Goal: Obtain resource: Download file/media

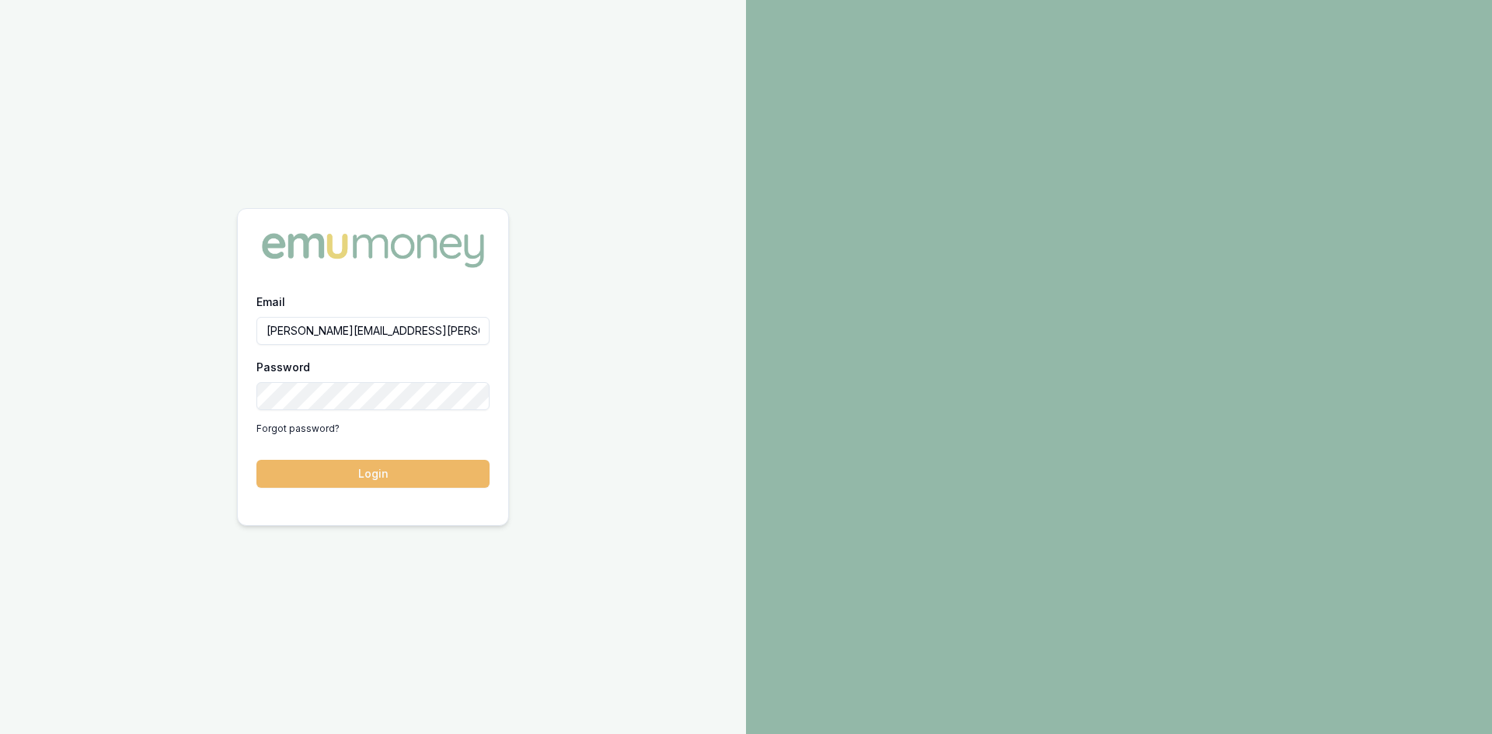
click at [399, 474] on button "Login" at bounding box center [372, 474] width 233 height 28
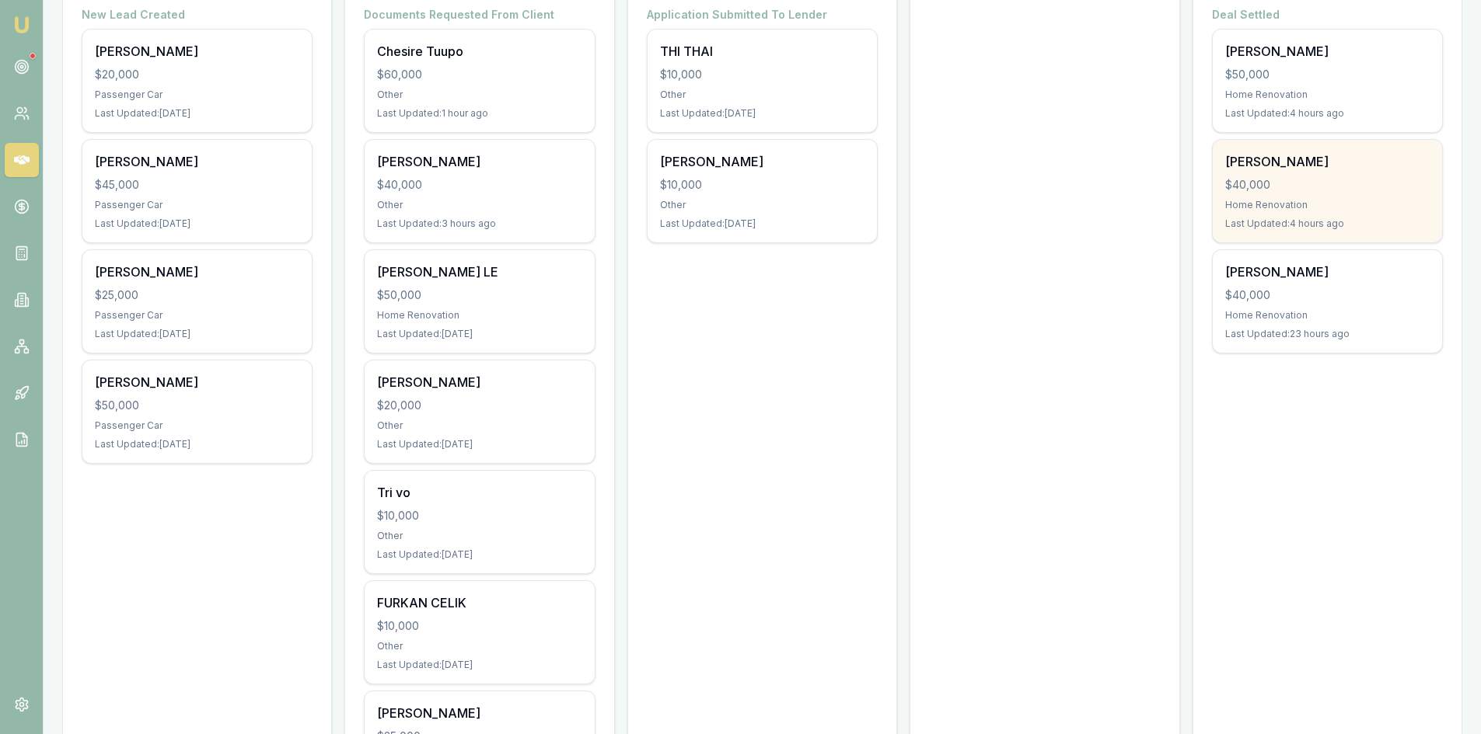
scroll to position [78, 0]
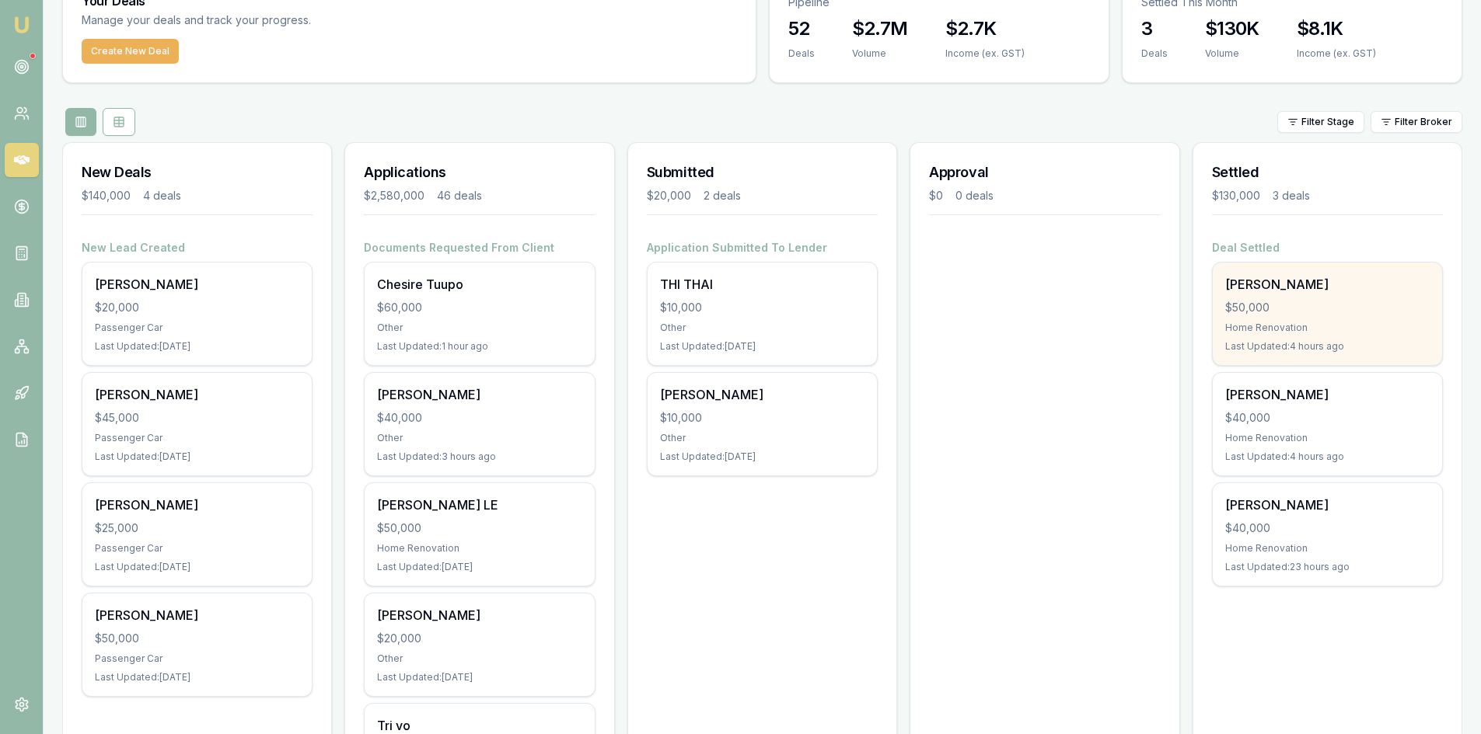
click at [1307, 306] on div "$50,000" at bounding box center [1327, 308] width 204 height 16
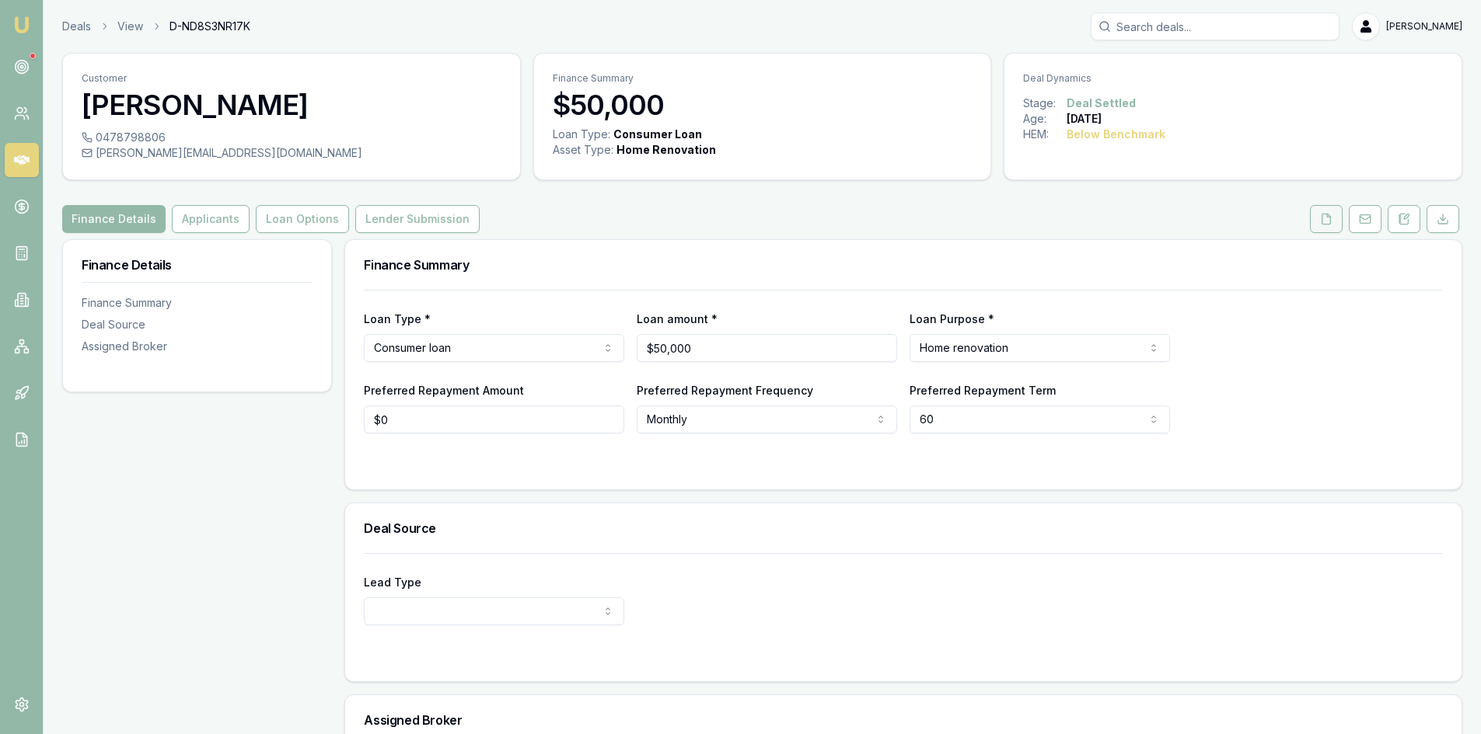
click at [1317, 228] on button at bounding box center [1326, 219] width 33 height 28
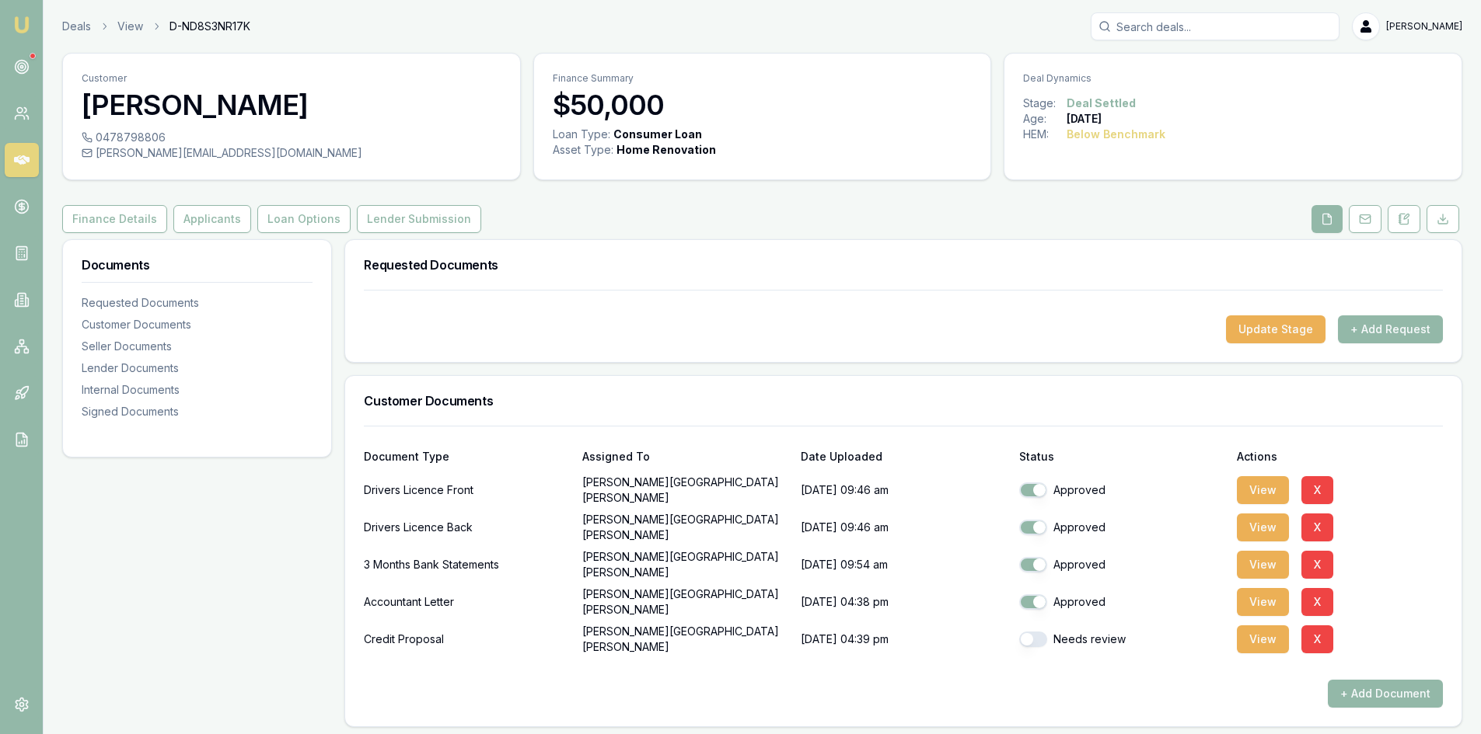
scroll to position [78, 0]
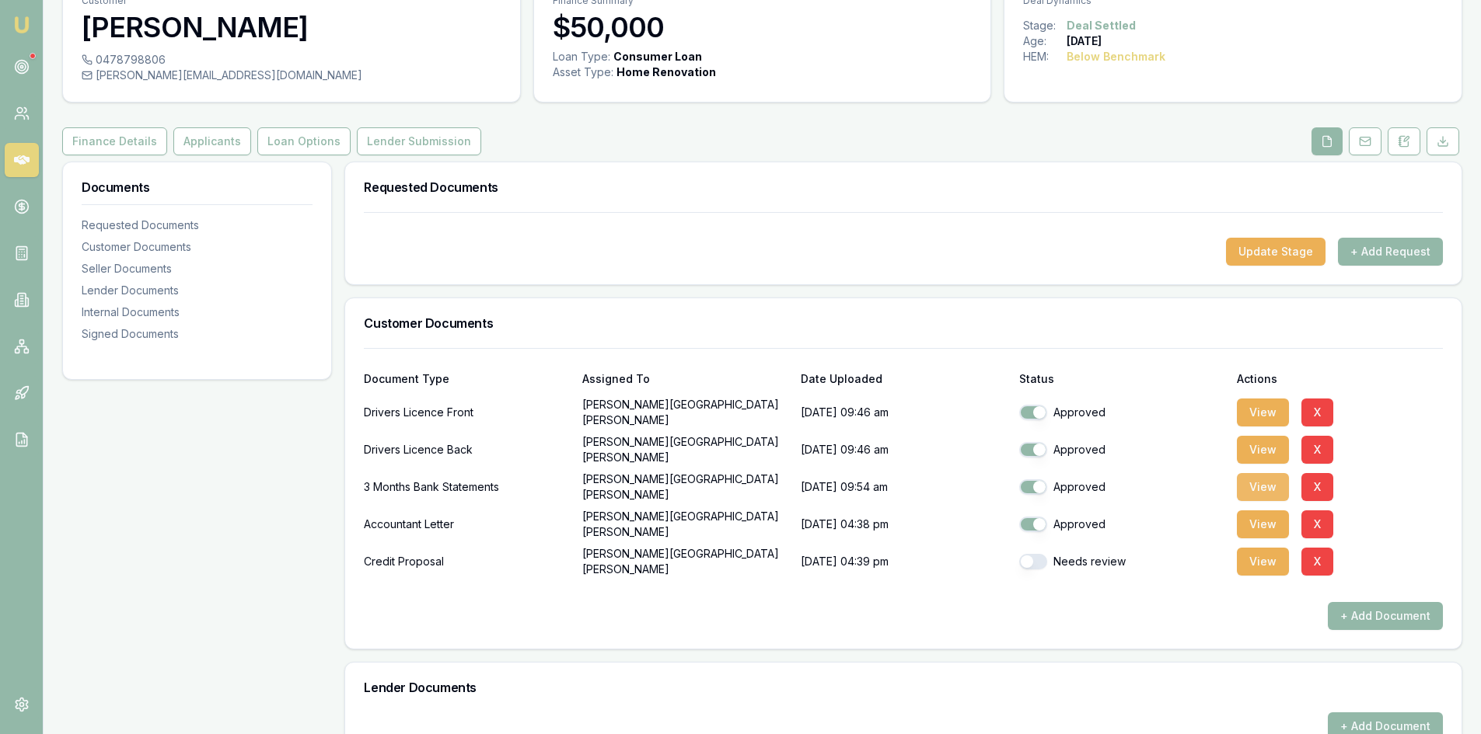
click at [1267, 484] on button "View" at bounding box center [1263, 487] width 52 height 28
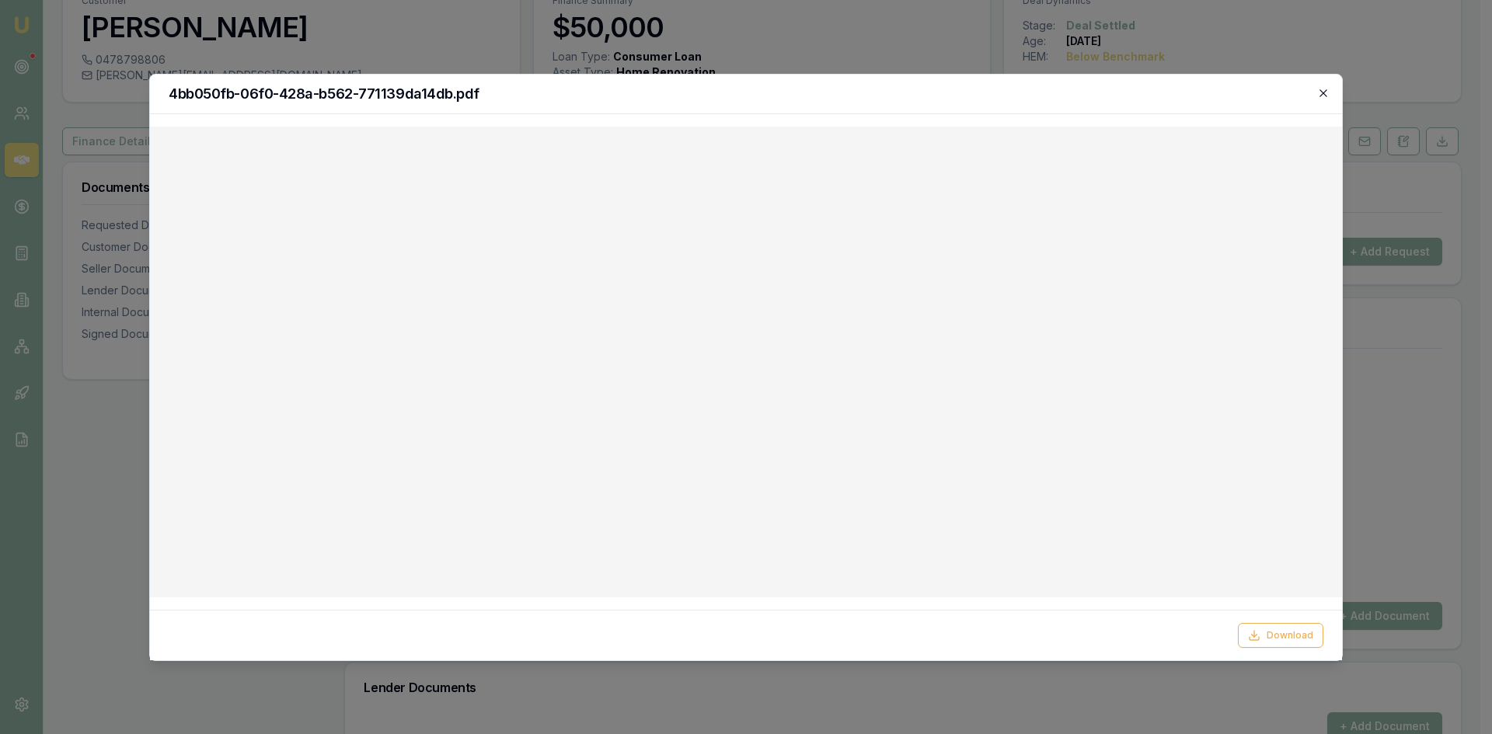
click at [1324, 92] on icon "button" at bounding box center [1323, 92] width 7 height 7
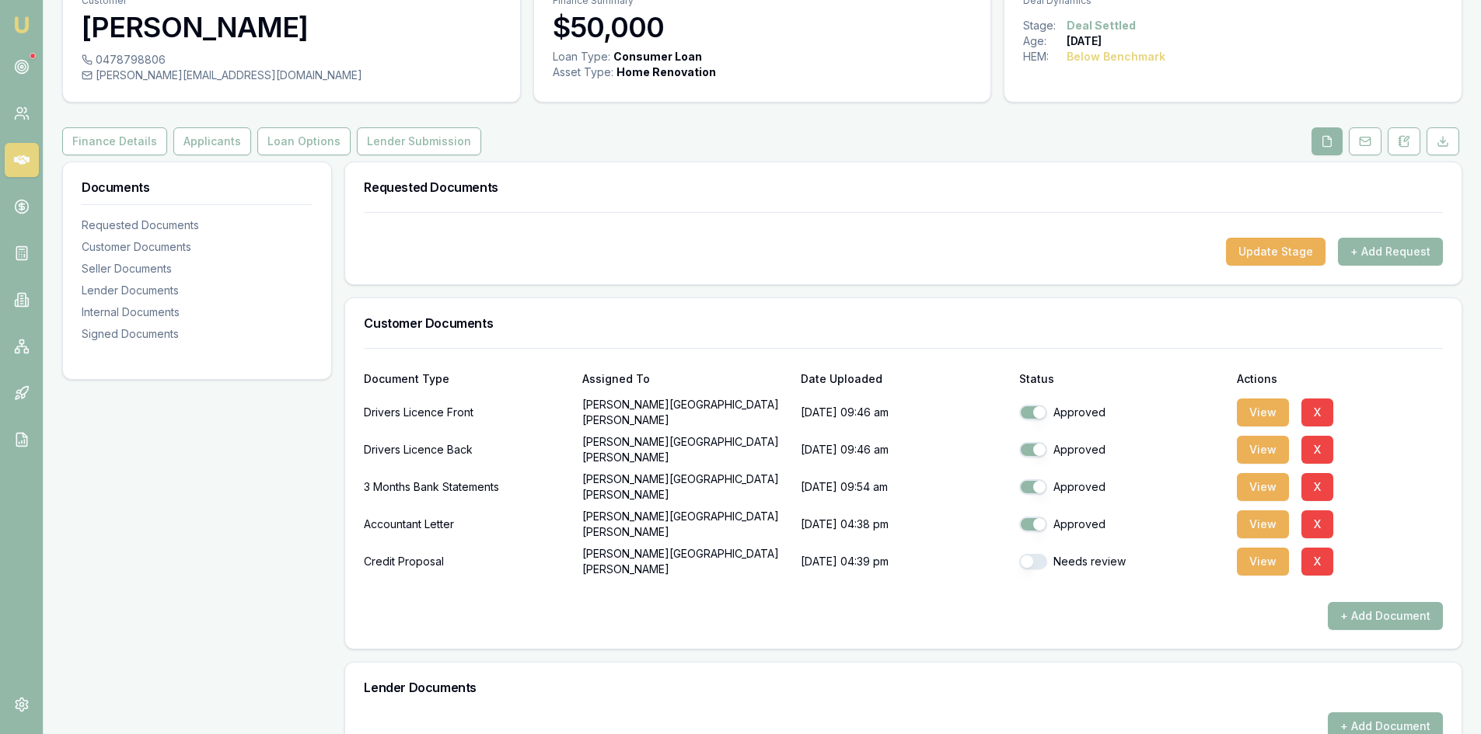
scroll to position [0, 0]
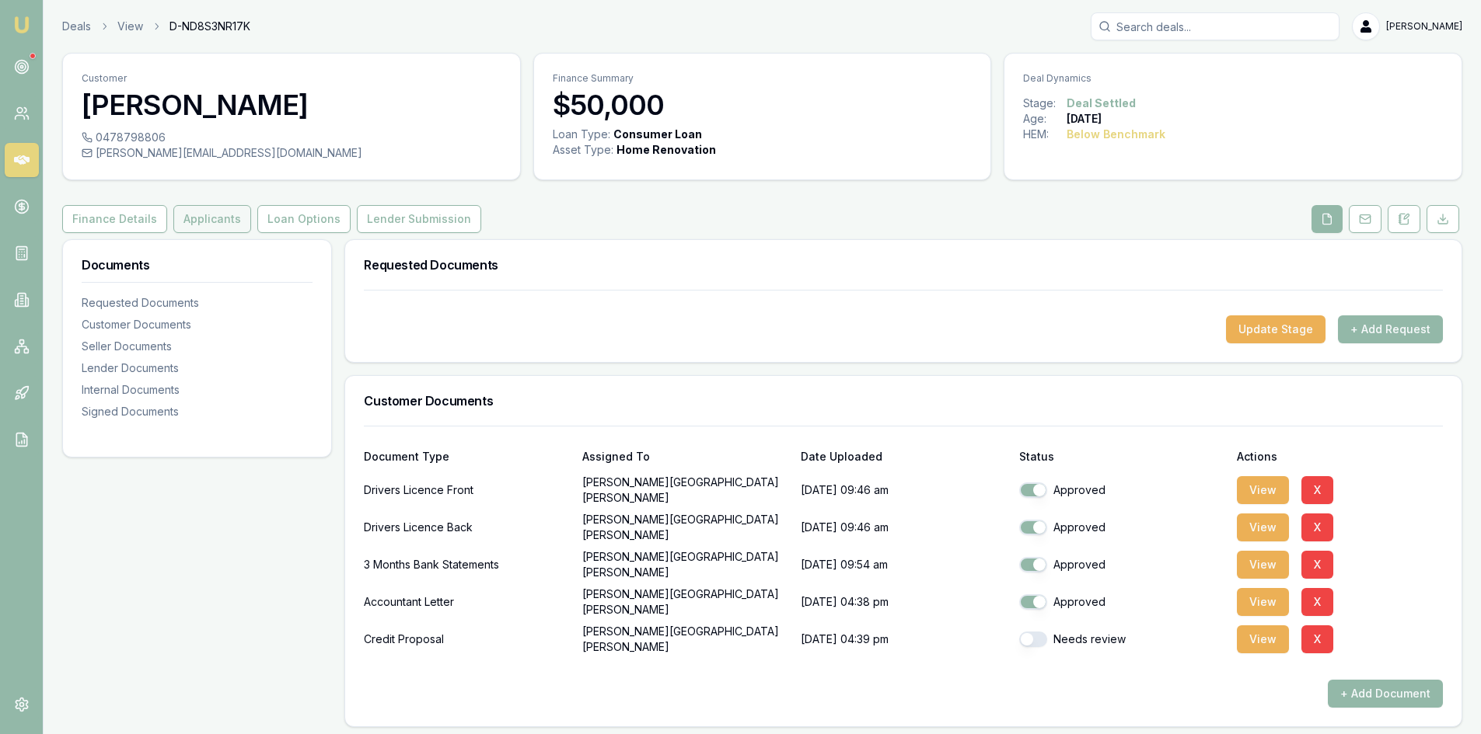
click at [187, 216] on button "Applicants" at bounding box center [212, 219] width 78 height 28
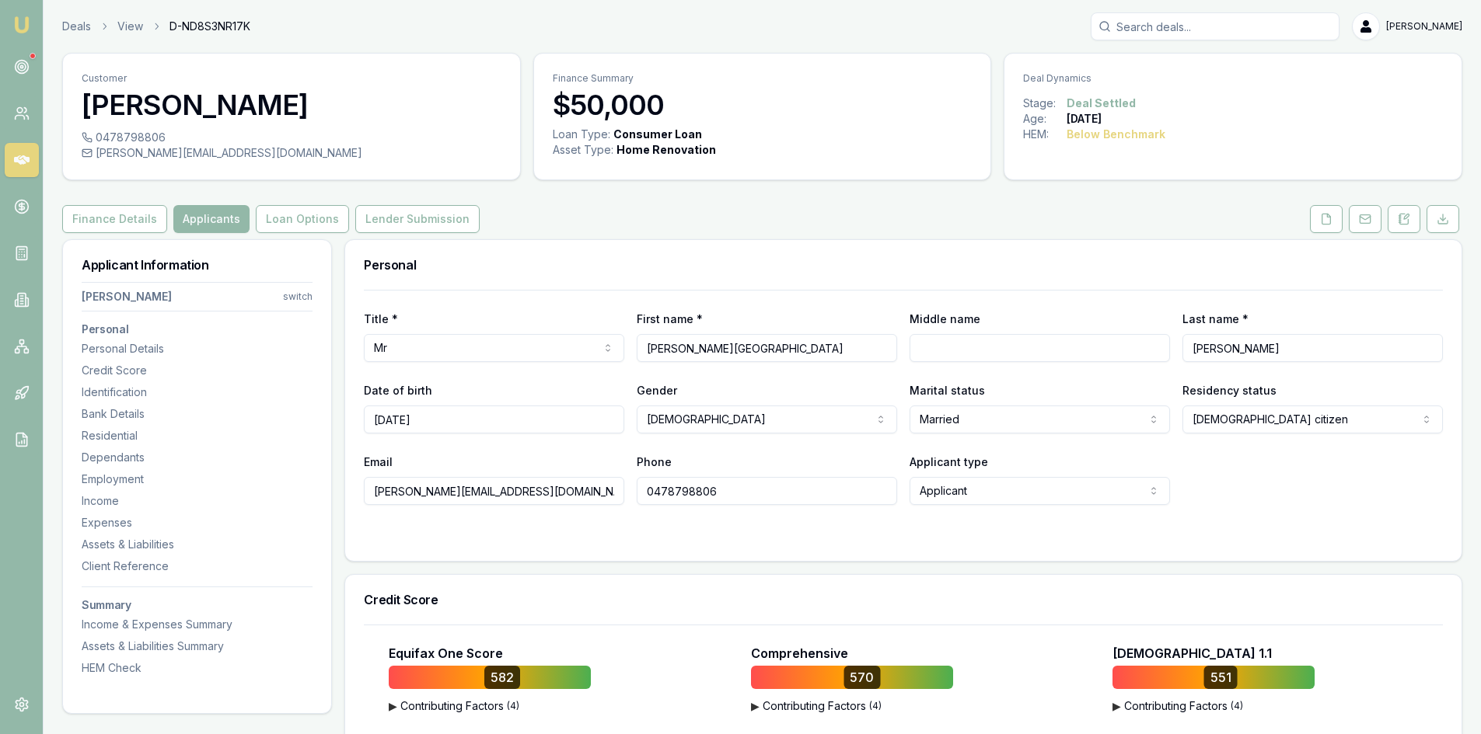
scroll to position [311, 0]
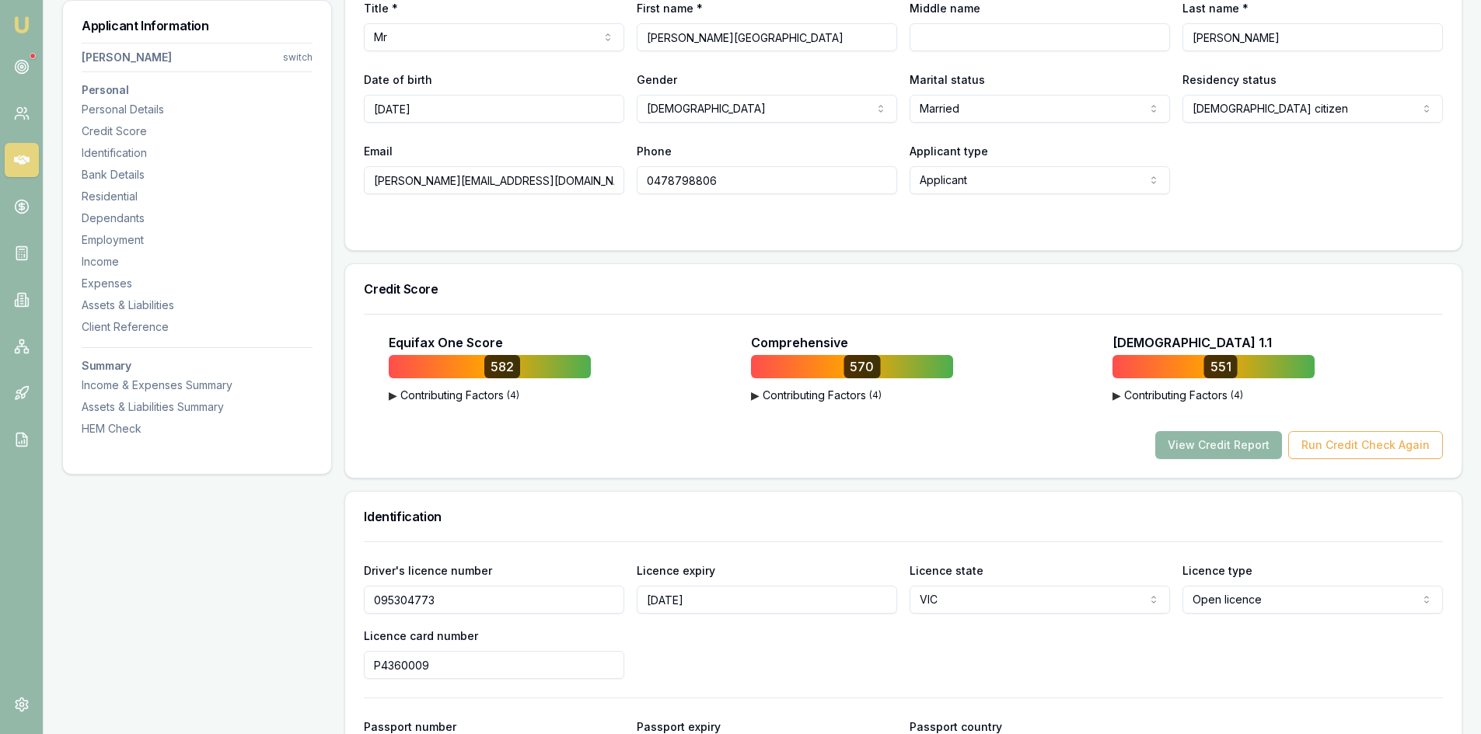
click at [1199, 450] on button "View Credit Report" at bounding box center [1218, 445] width 127 height 28
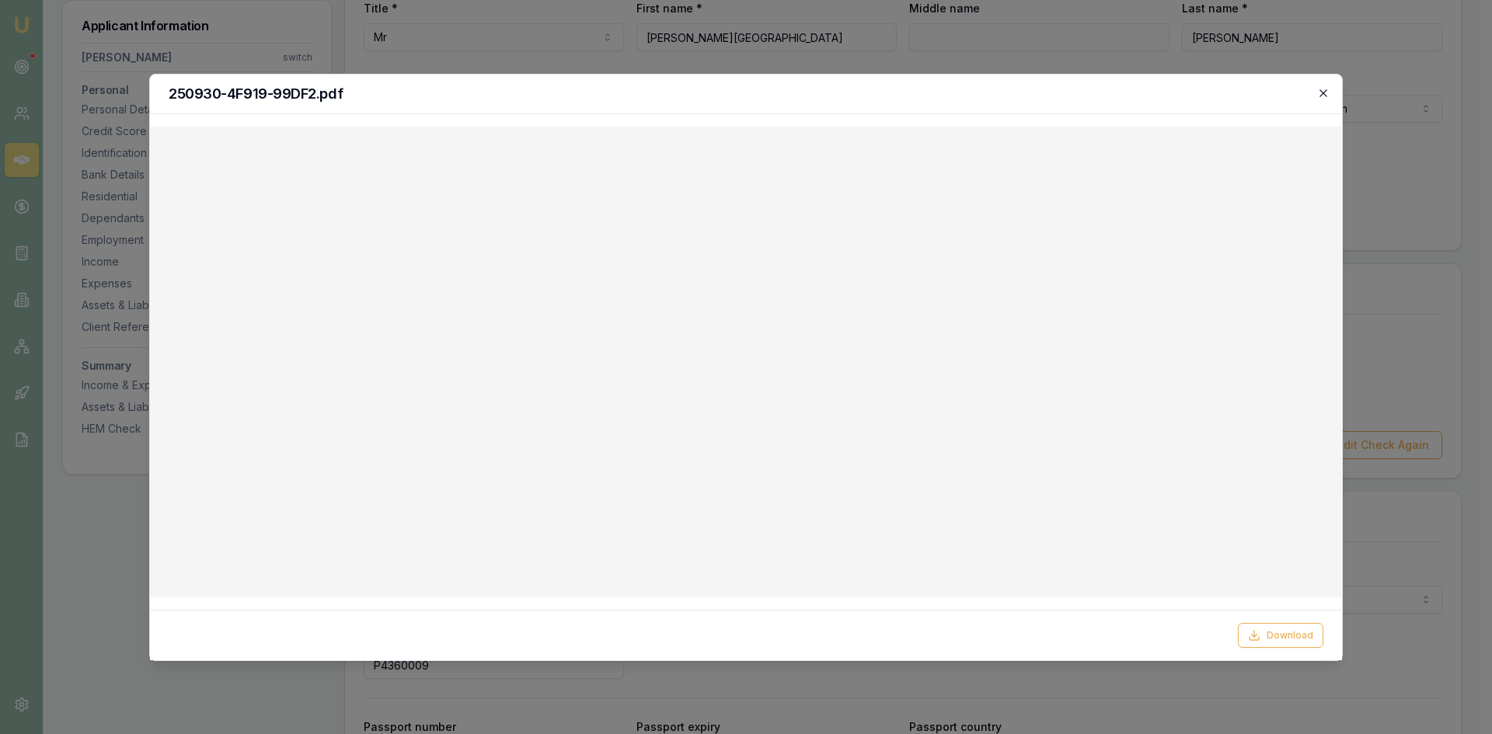
click at [1329, 97] on icon "button" at bounding box center [1323, 93] width 12 height 12
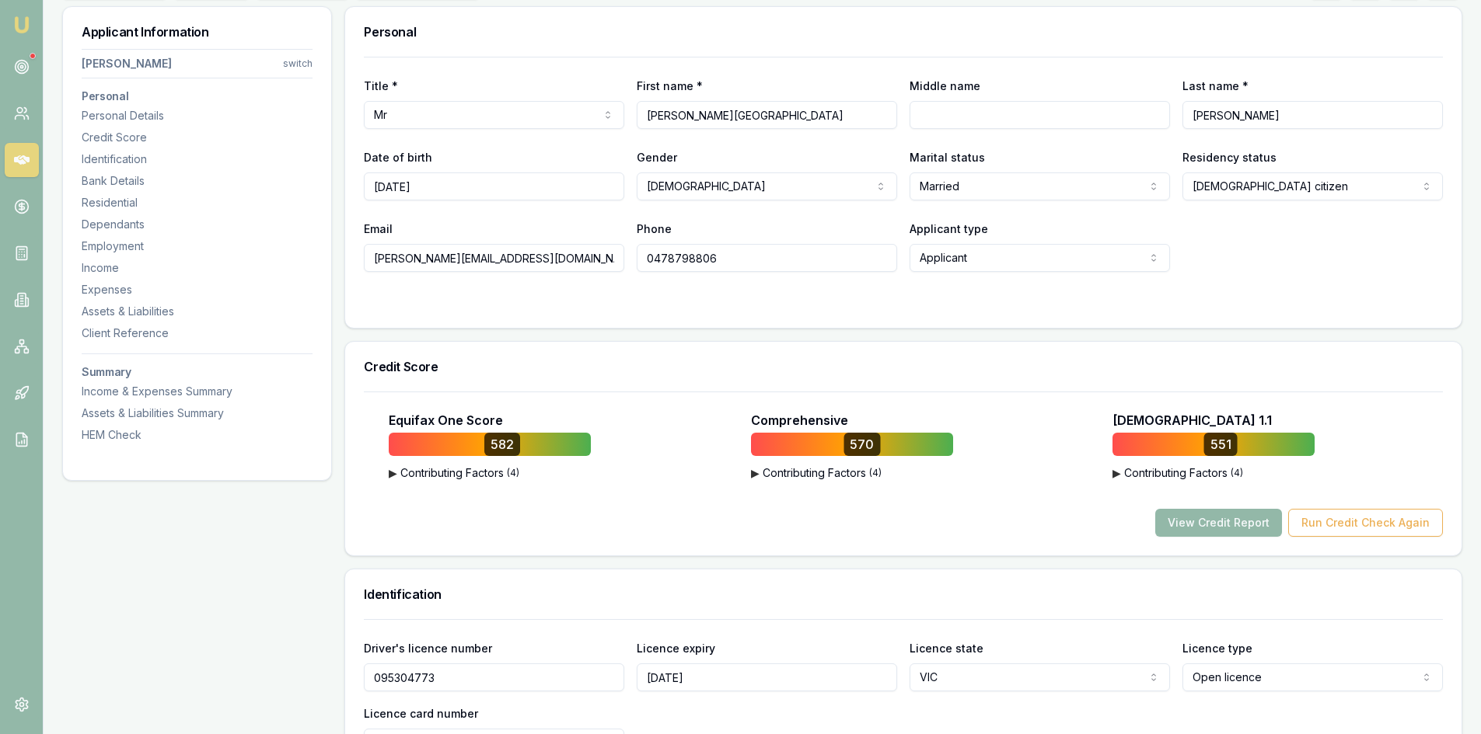
scroll to position [78, 0]
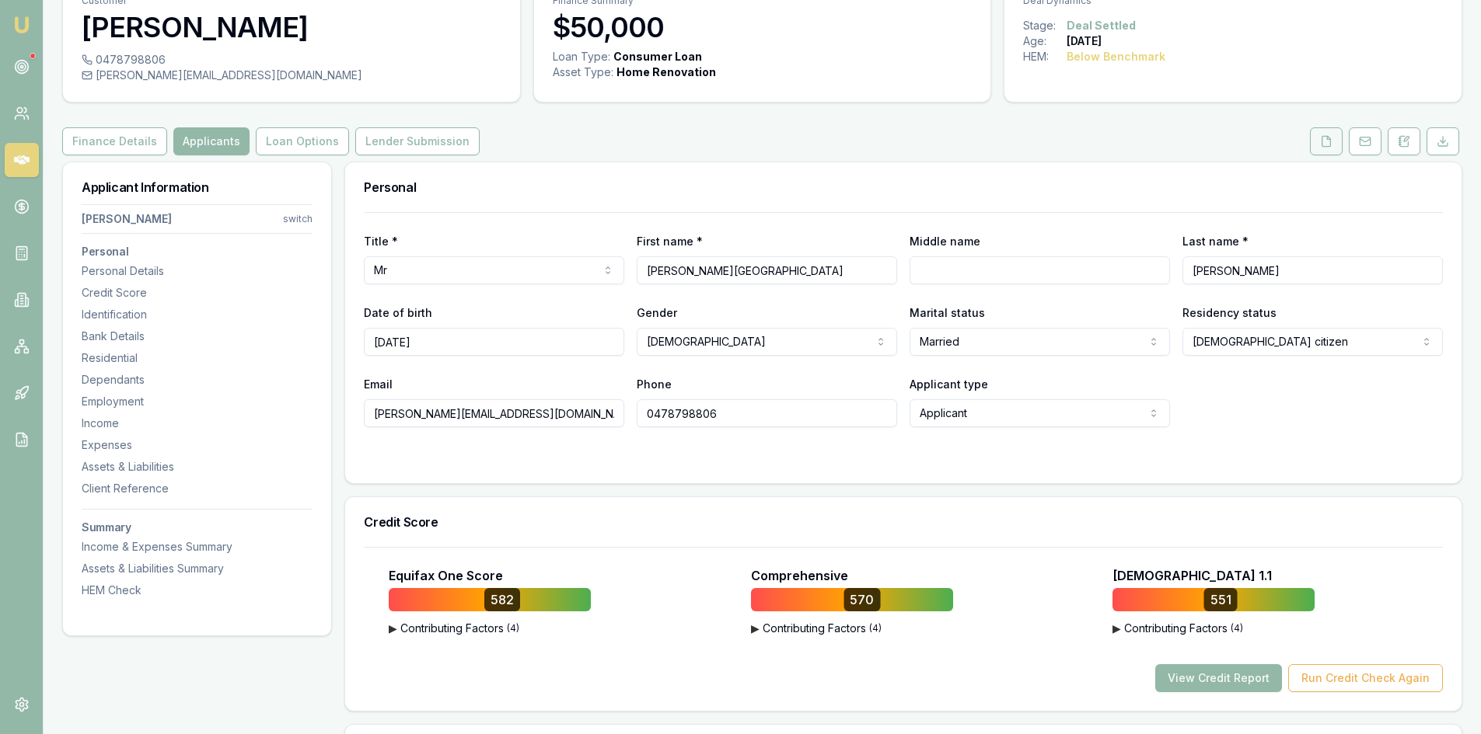
click at [1332, 142] on button at bounding box center [1326, 141] width 33 height 28
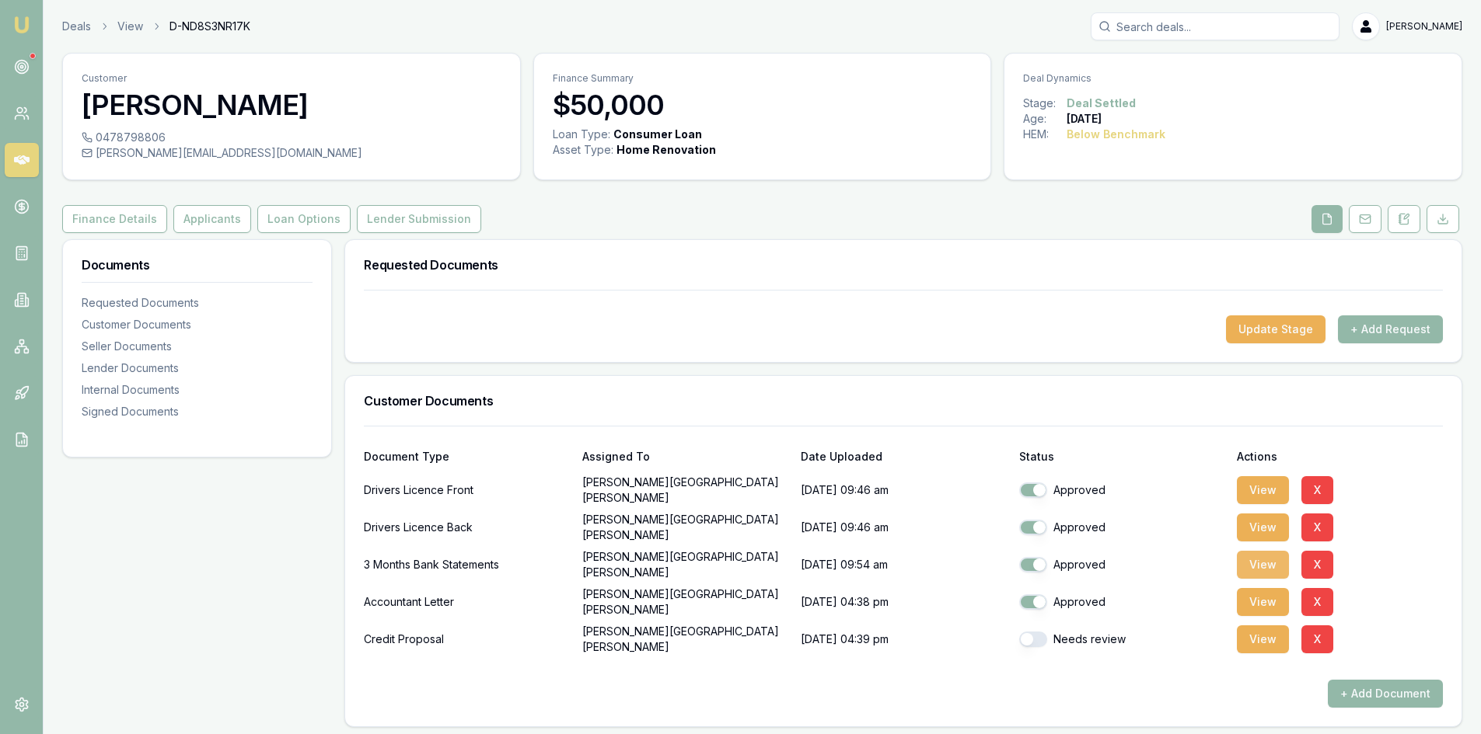
click at [1274, 567] on button "View" at bounding box center [1263, 565] width 52 height 28
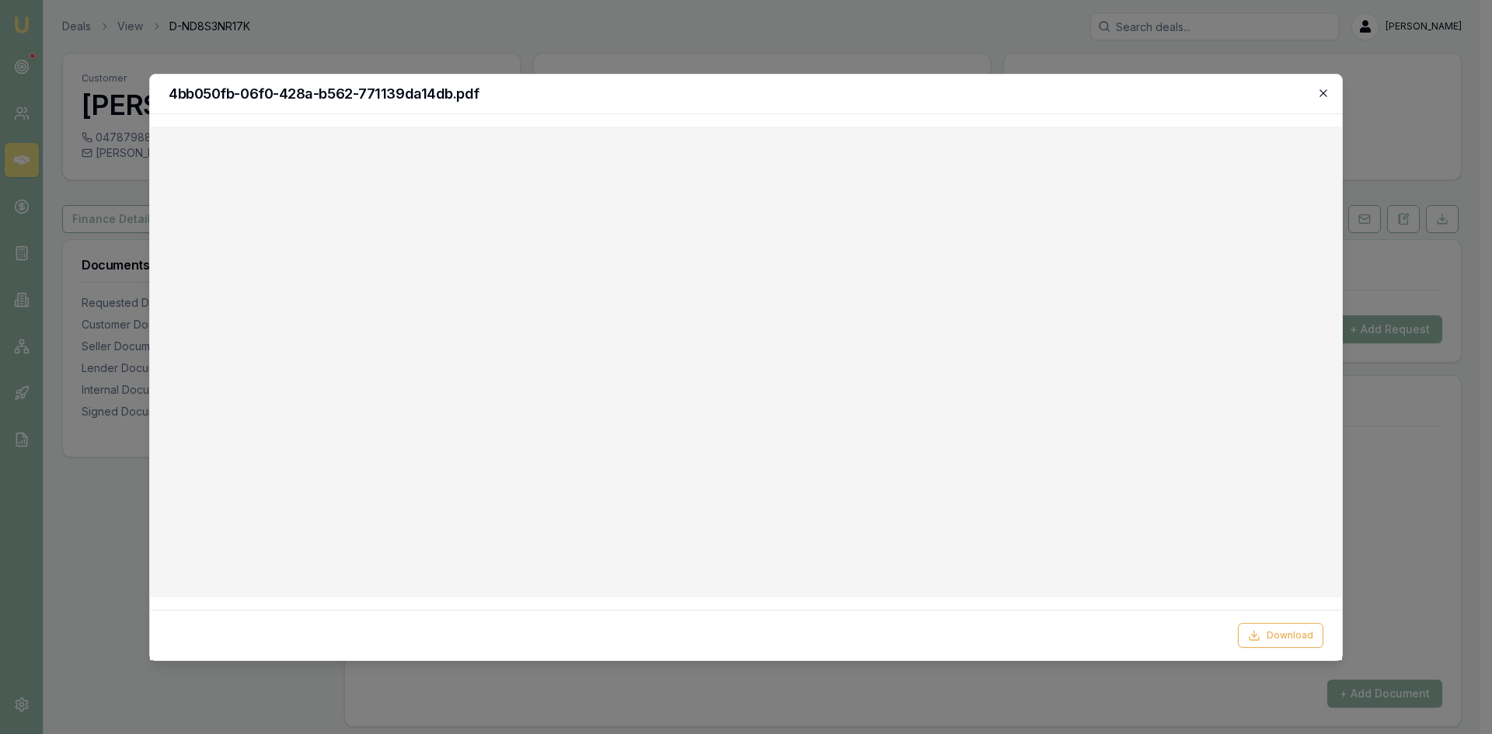
click at [1321, 90] on icon "button" at bounding box center [1323, 92] width 7 height 7
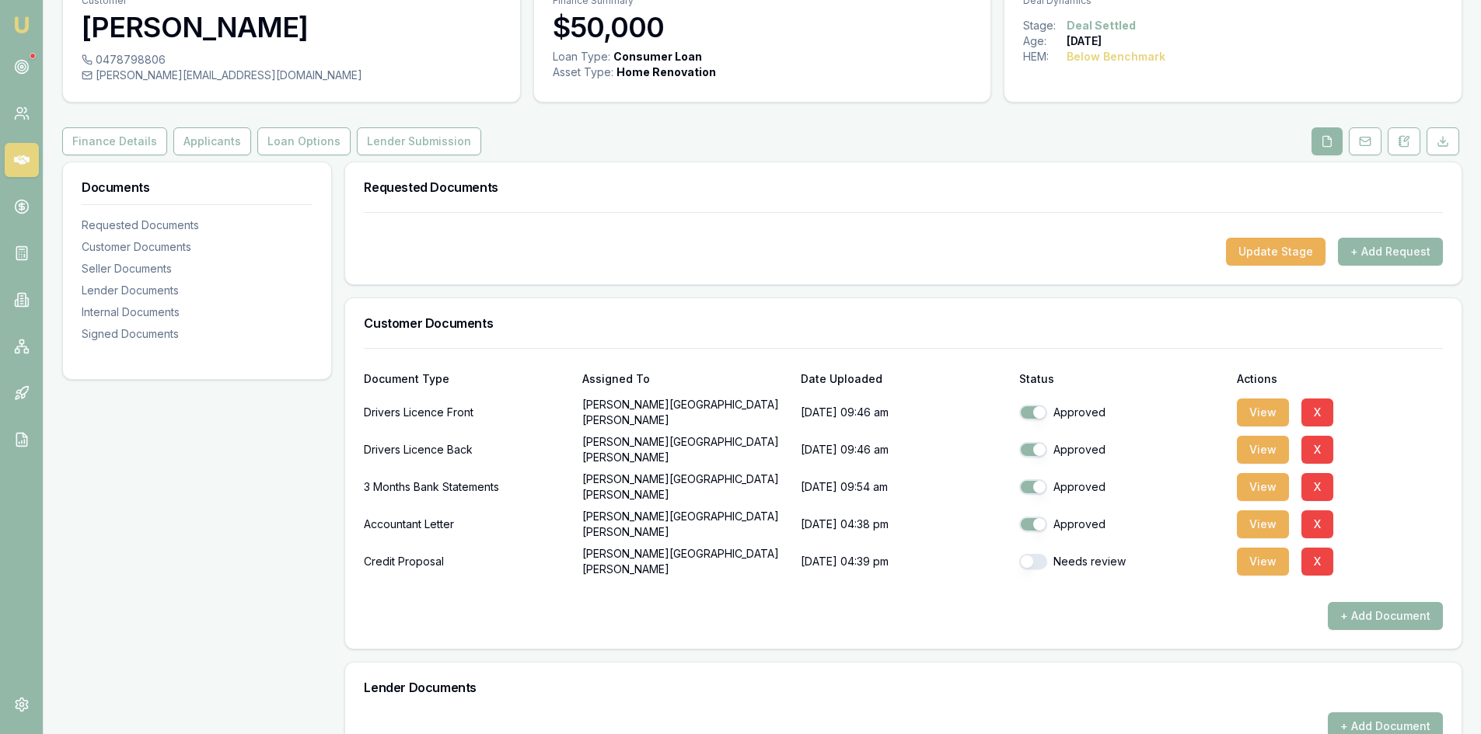
scroll to position [155, 0]
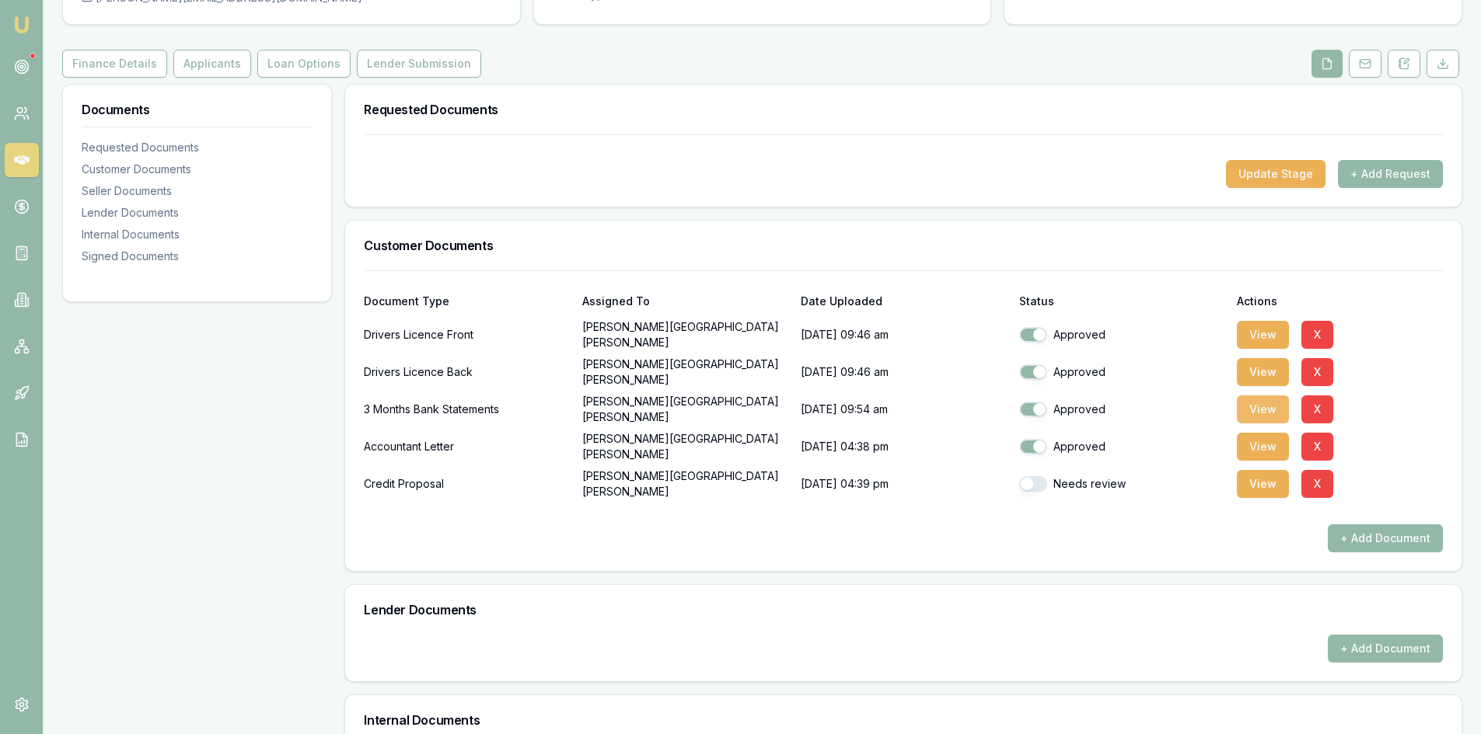
click at [1279, 413] on button "View" at bounding box center [1263, 410] width 52 height 28
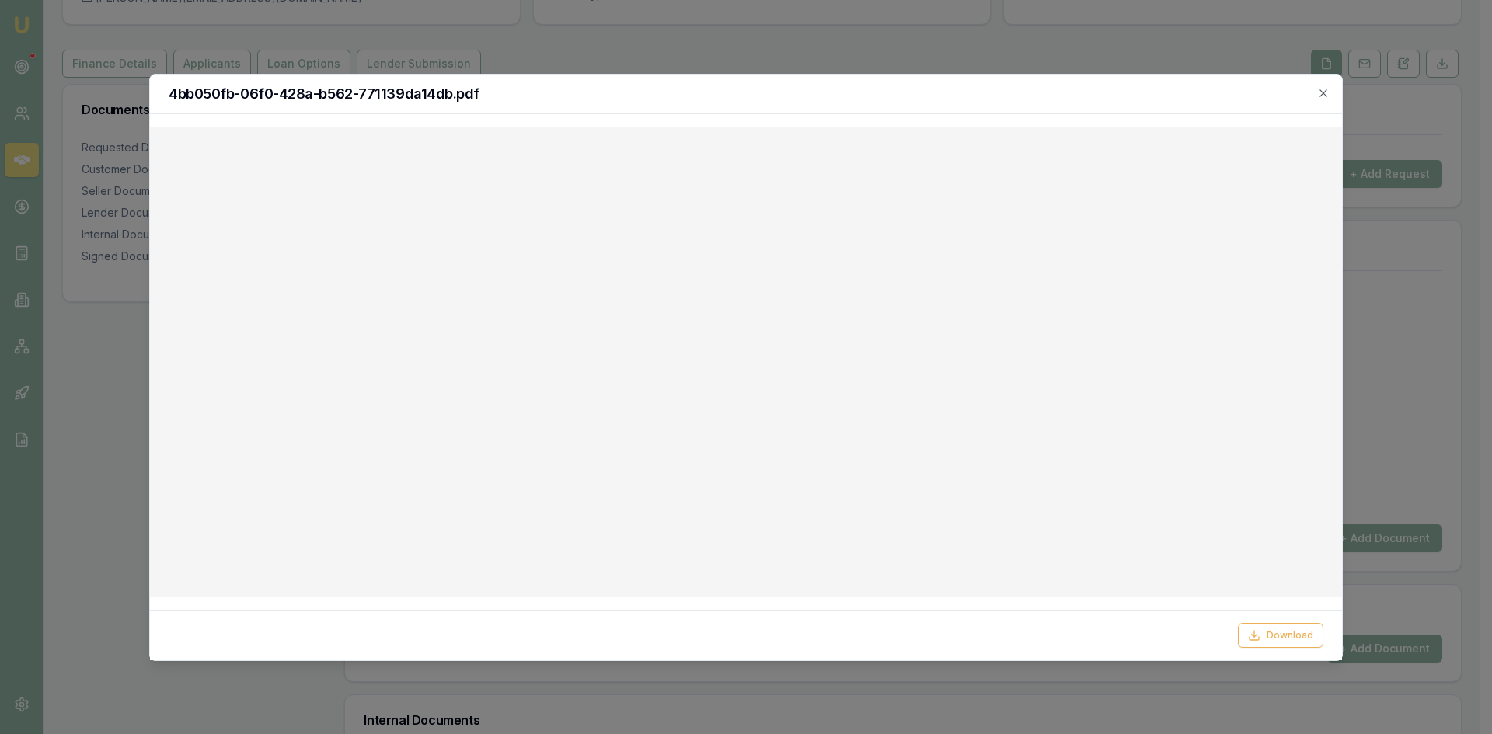
click at [1331, 92] on div "4bb050fb-06f0-428a-b562-771139da14db.pdf" at bounding box center [746, 95] width 1192 height 40
click at [1325, 92] on icon "button" at bounding box center [1323, 93] width 12 height 12
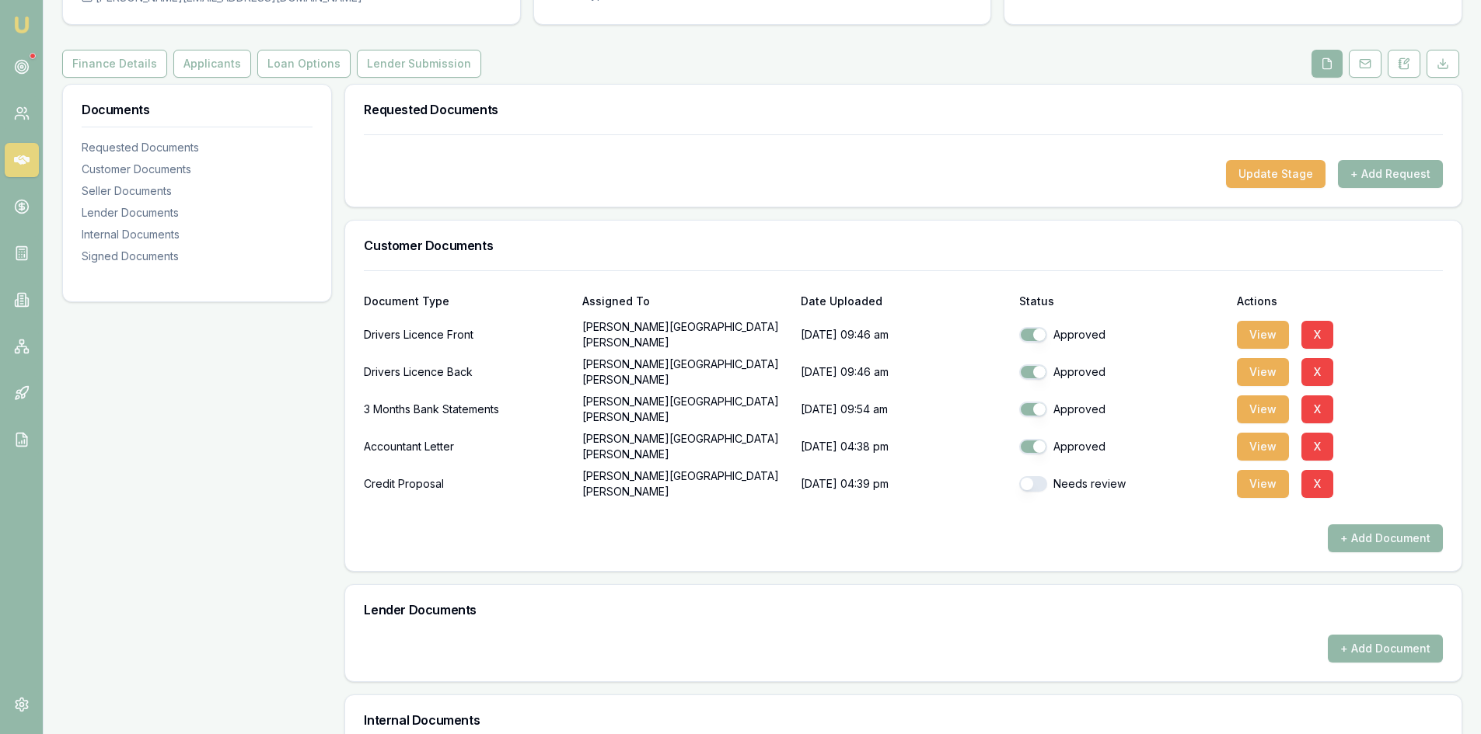
scroll to position [0, 0]
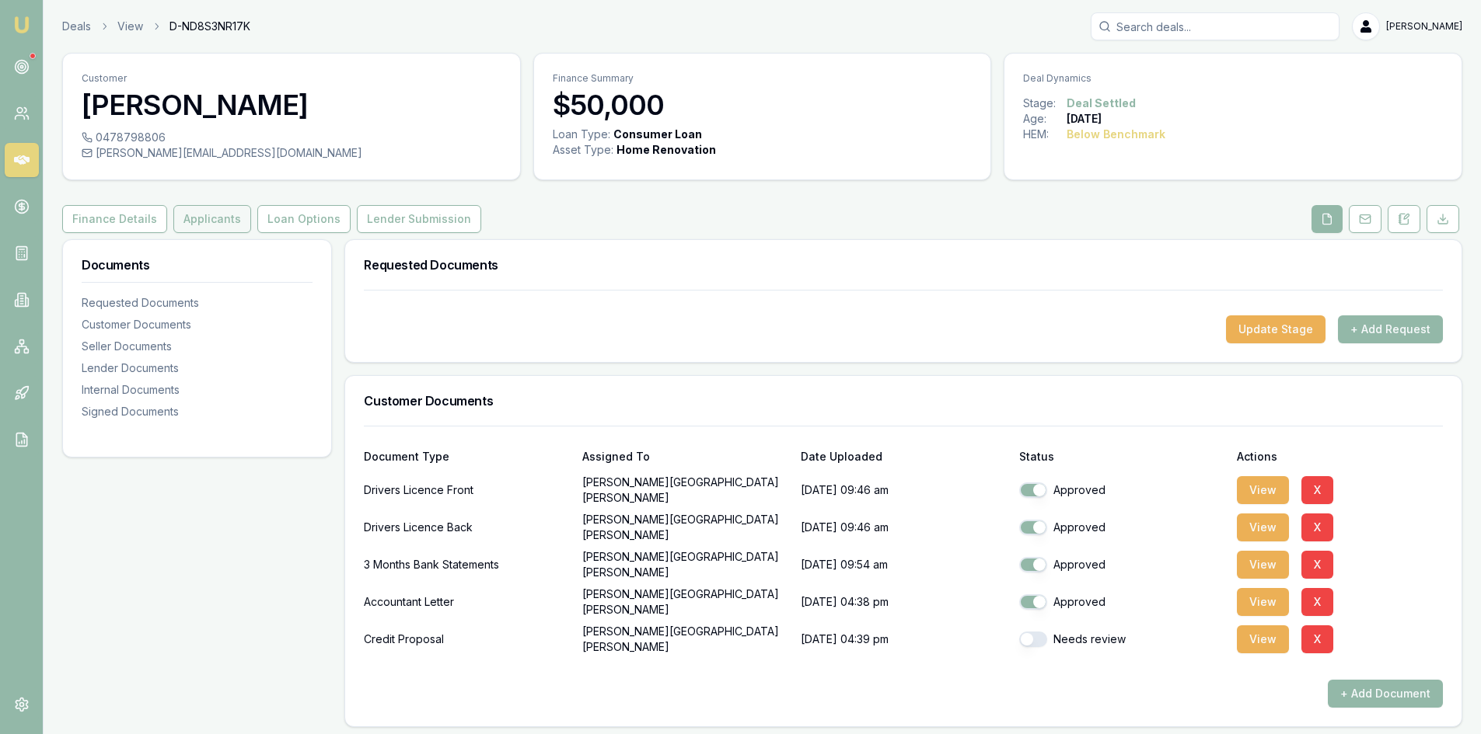
click at [219, 225] on button "Applicants" at bounding box center [212, 219] width 78 height 28
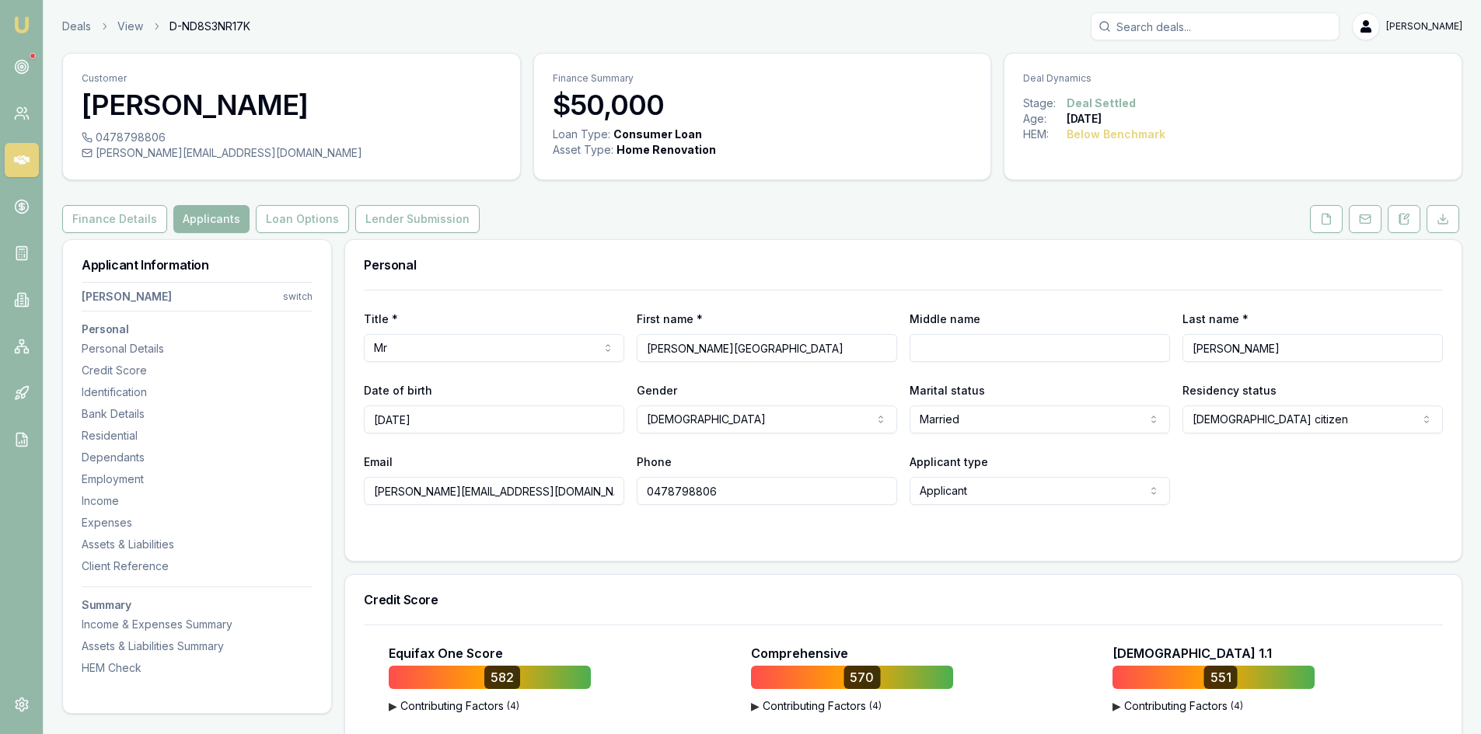
scroll to position [233, 0]
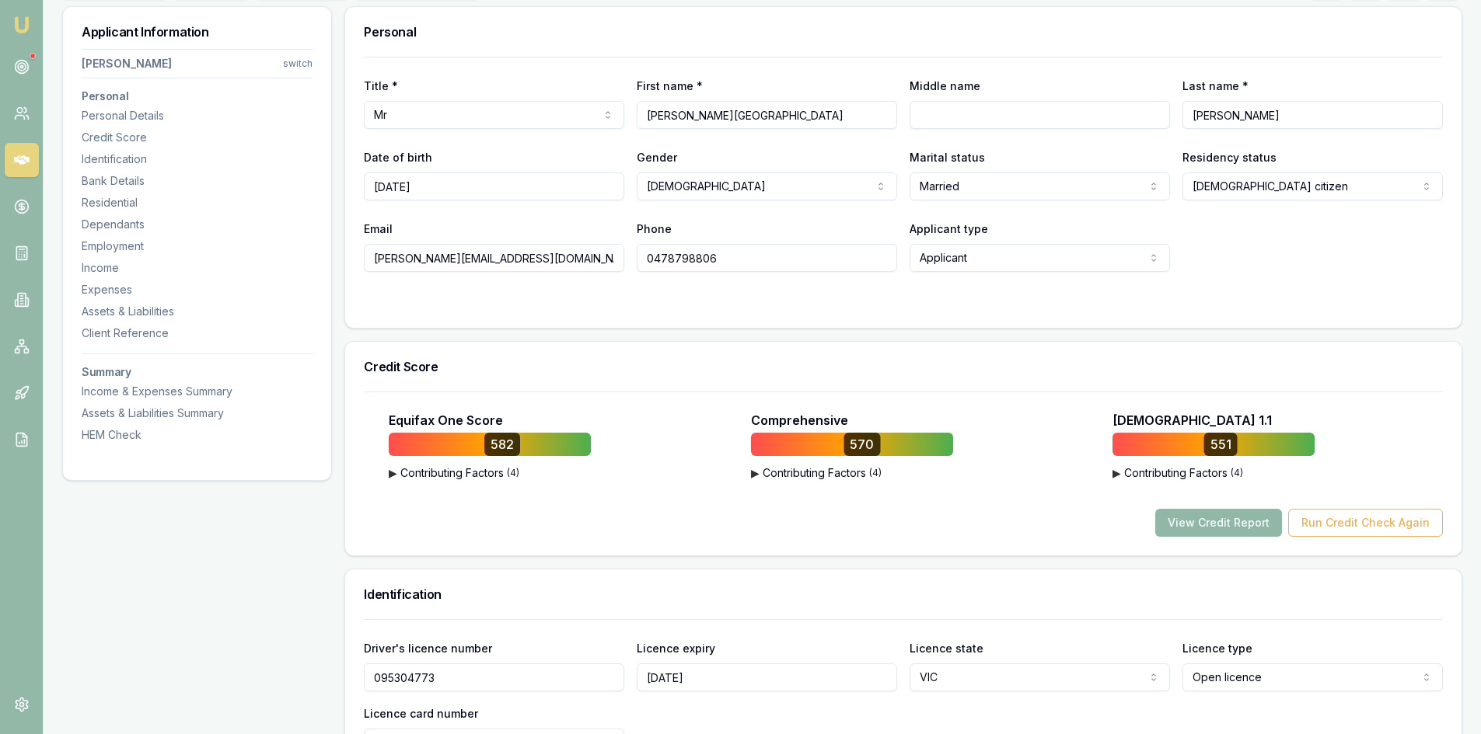
click at [1227, 529] on button "View Credit Report" at bounding box center [1218, 523] width 127 height 28
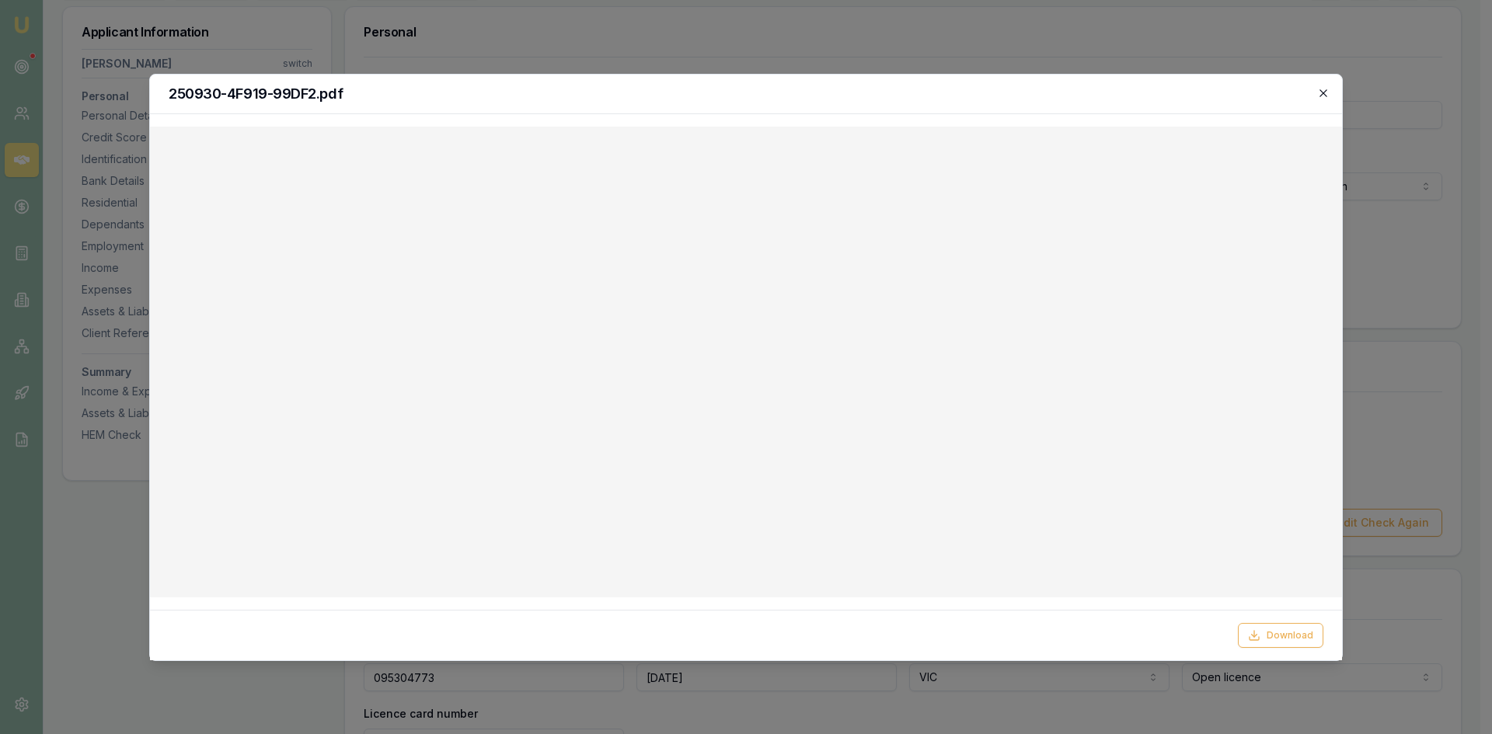
click at [1328, 92] on icon "button" at bounding box center [1323, 93] width 12 height 12
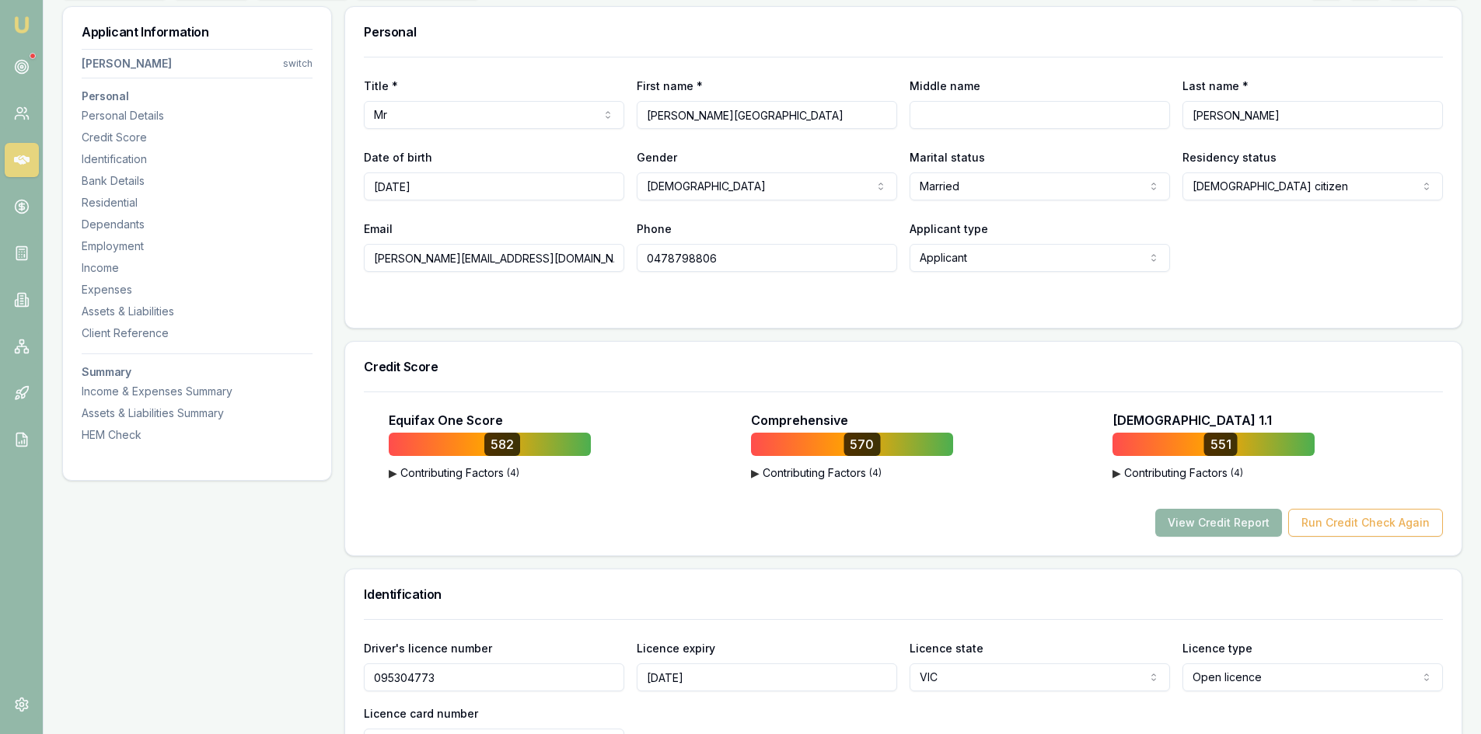
scroll to position [0, 0]
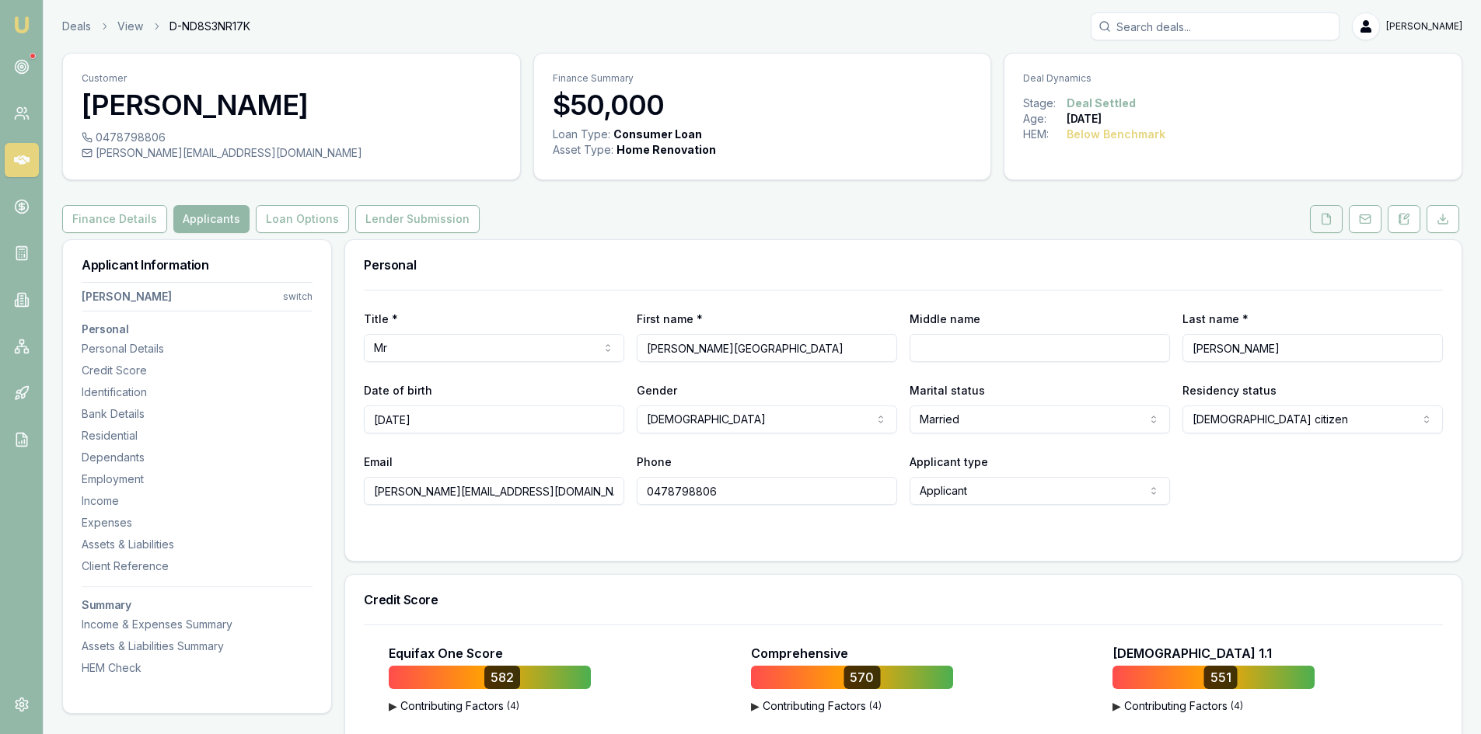
click at [1311, 214] on button at bounding box center [1326, 219] width 33 height 28
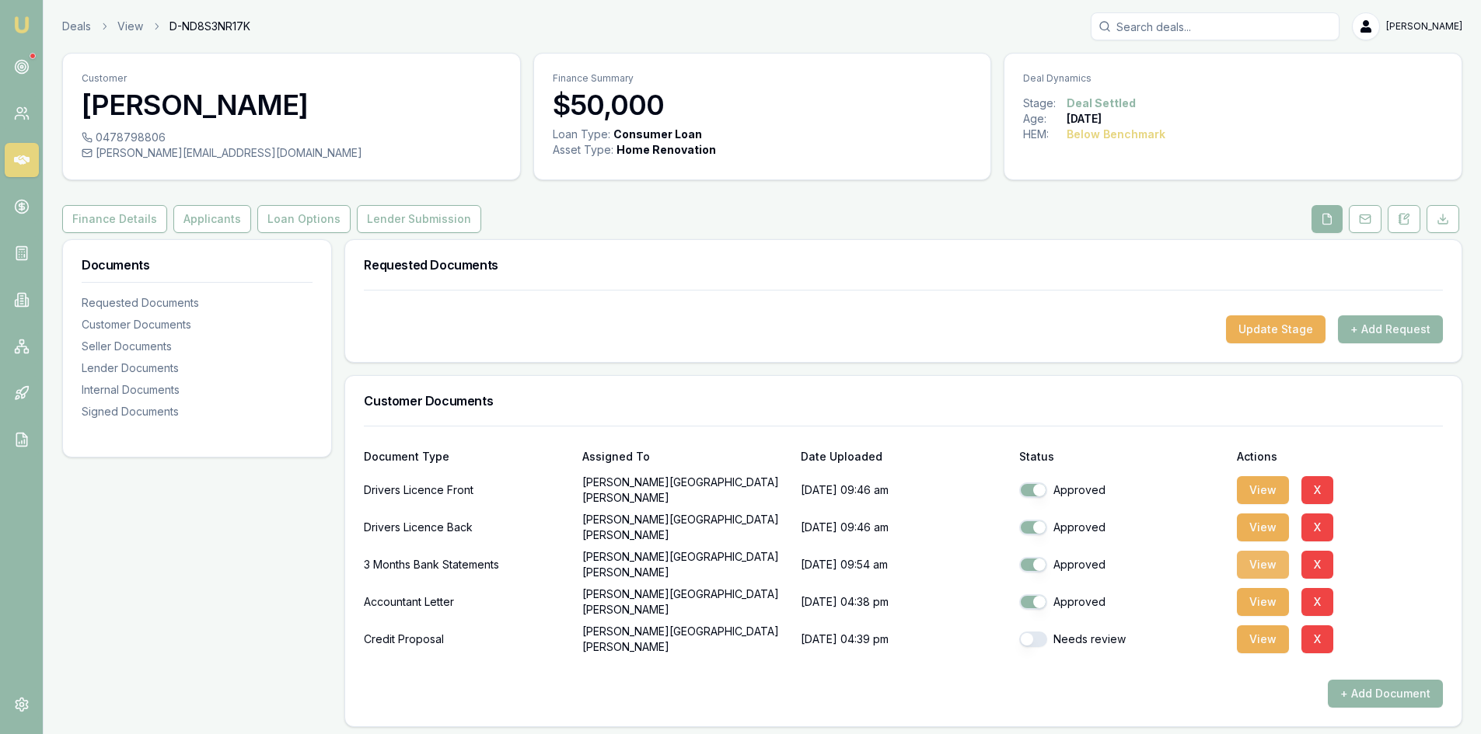
click at [1254, 569] on button "View" at bounding box center [1263, 565] width 52 height 28
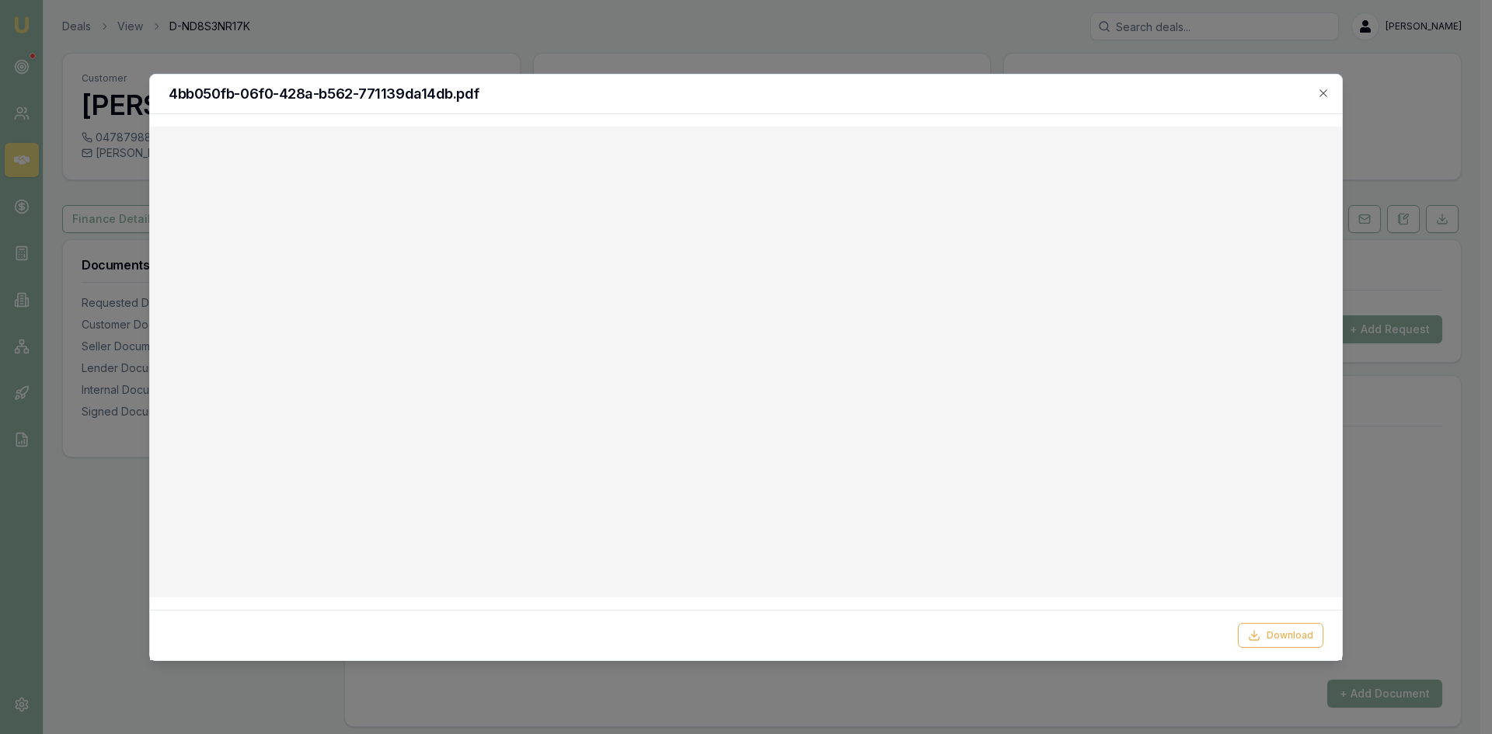
click at [1324, 99] on div "4bb050fb-06f0-428a-b562-771139da14db.pdf" at bounding box center [746, 95] width 1192 height 40
click at [1324, 94] on icon "button" at bounding box center [1323, 93] width 12 height 12
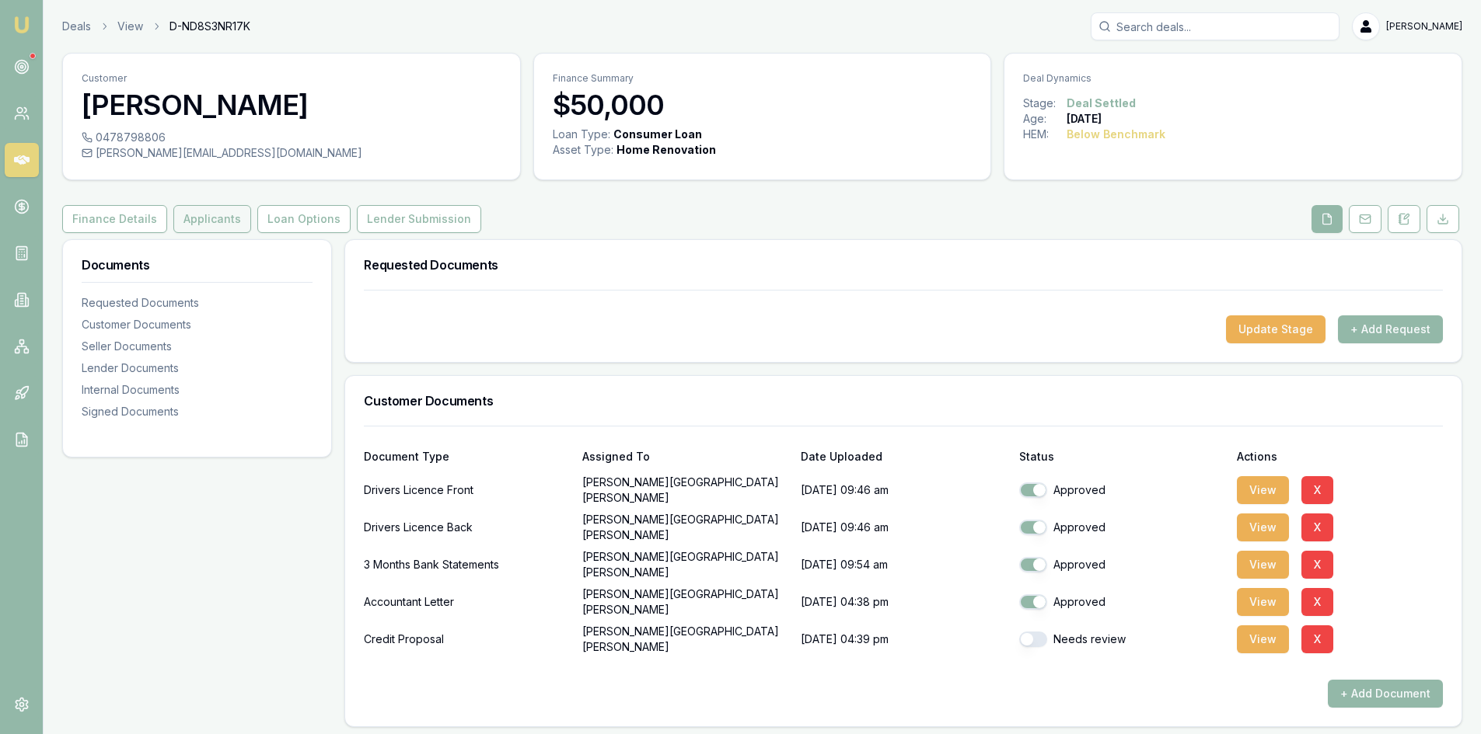
click at [210, 225] on button "Applicants" at bounding box center [212, 219] width 78 height 28
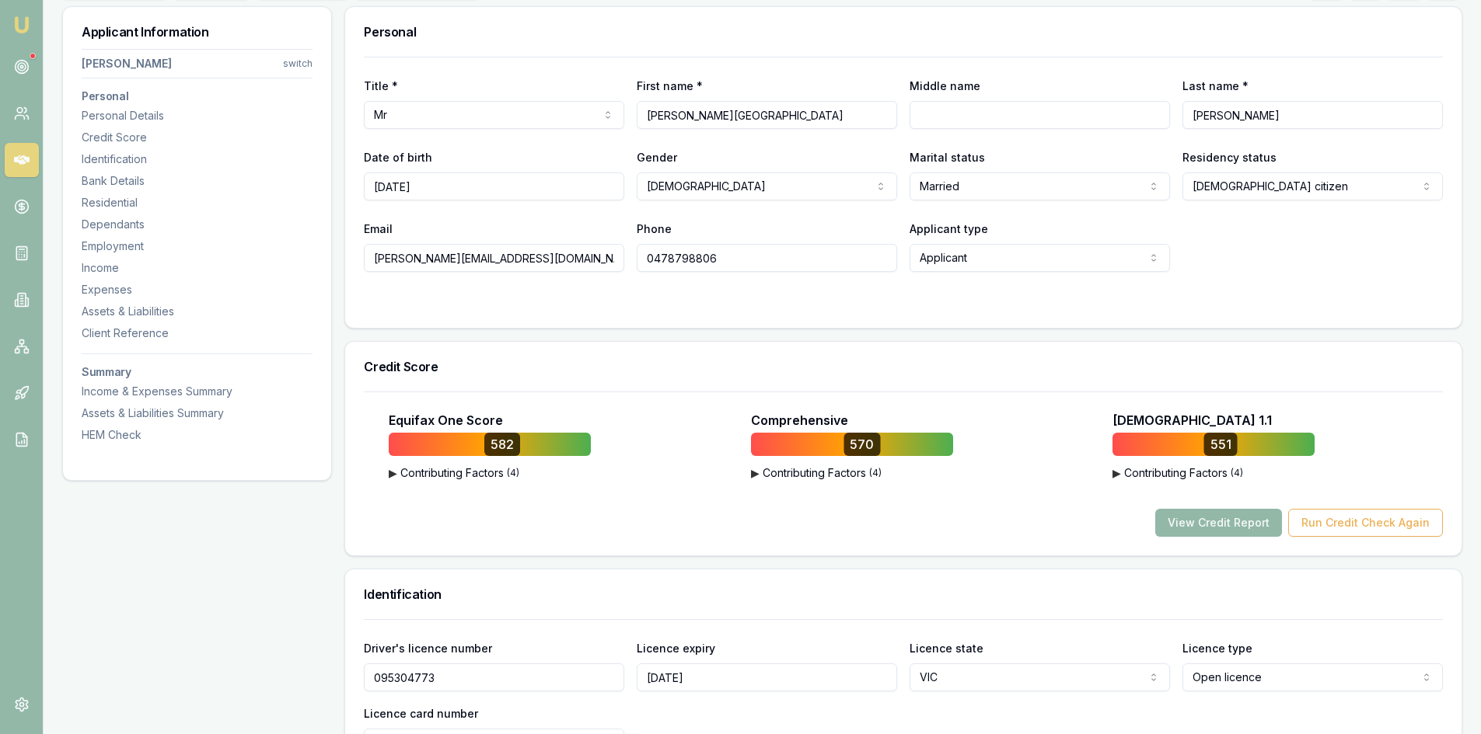
scroll to position [466, 0]
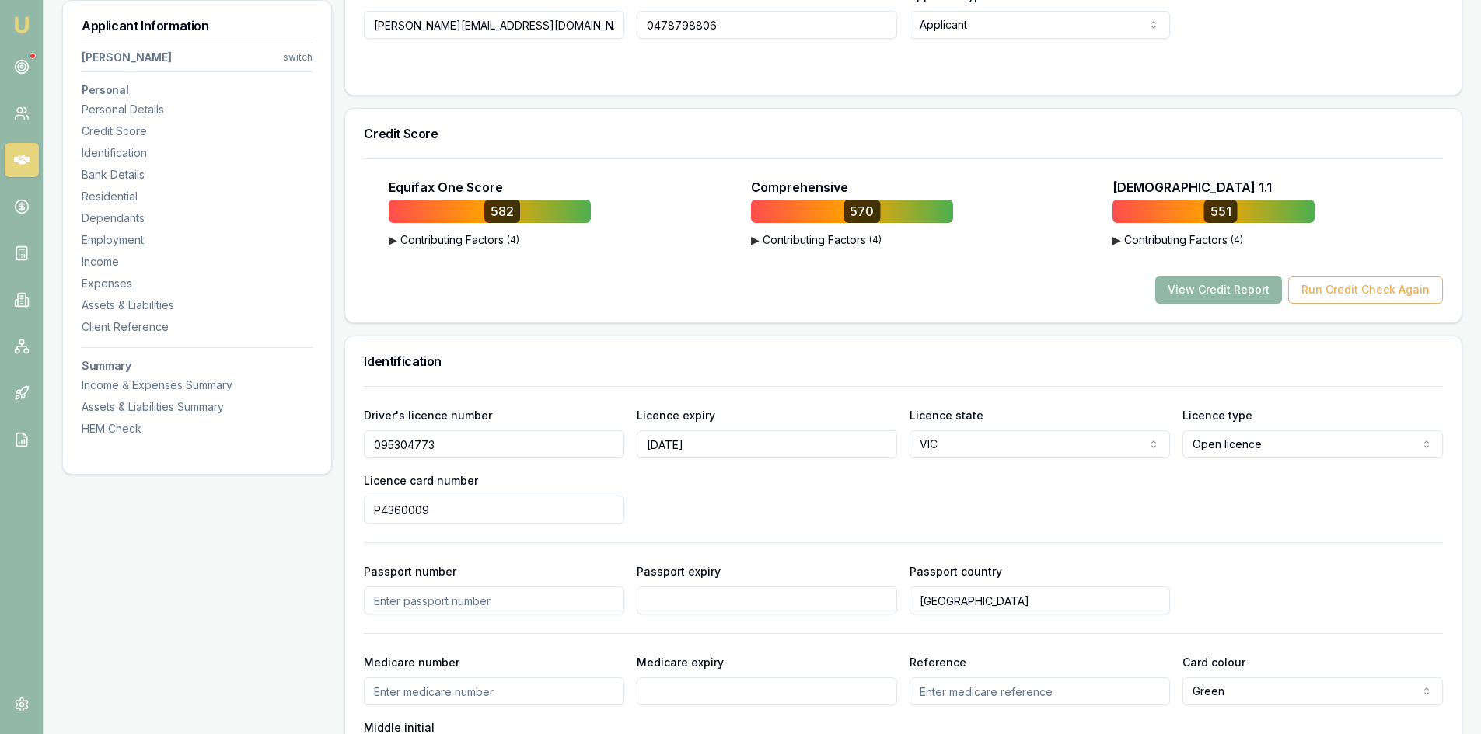
drag, startPoint x: 1235, startPoint y: 295, endPoint x: 1212, endPoint y: 295, distance: 22.6
click at [1235, 295] on button "View Credit Report" at bounding box center [1218, 290] width 127 height 28
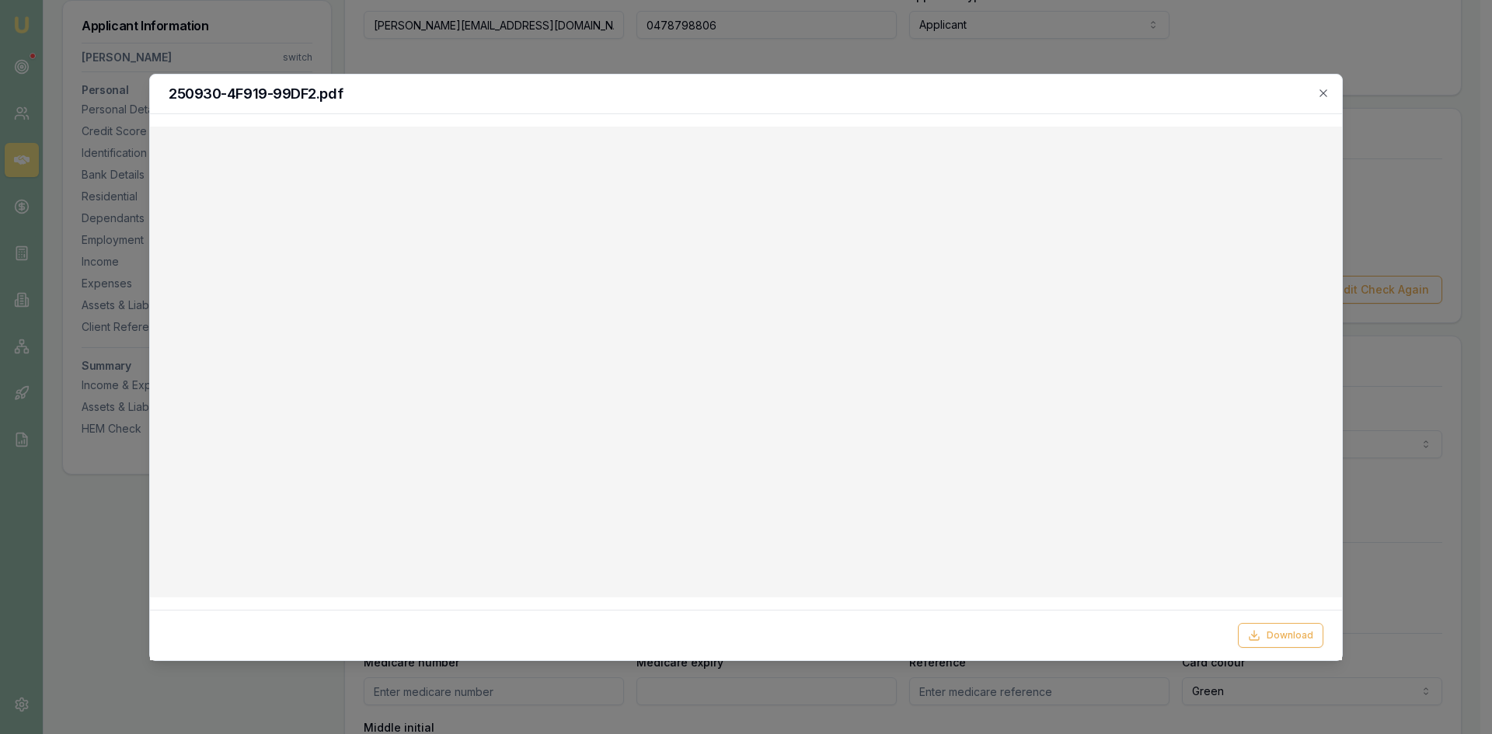
click at [1331, 95] on div "250930-4F919-99DF2.pdf" at bounding box center [746, 95] width 1192 height 40
click at [1325, 91] on icon "button" at bounding box center [1323, 92] width 7 height 7
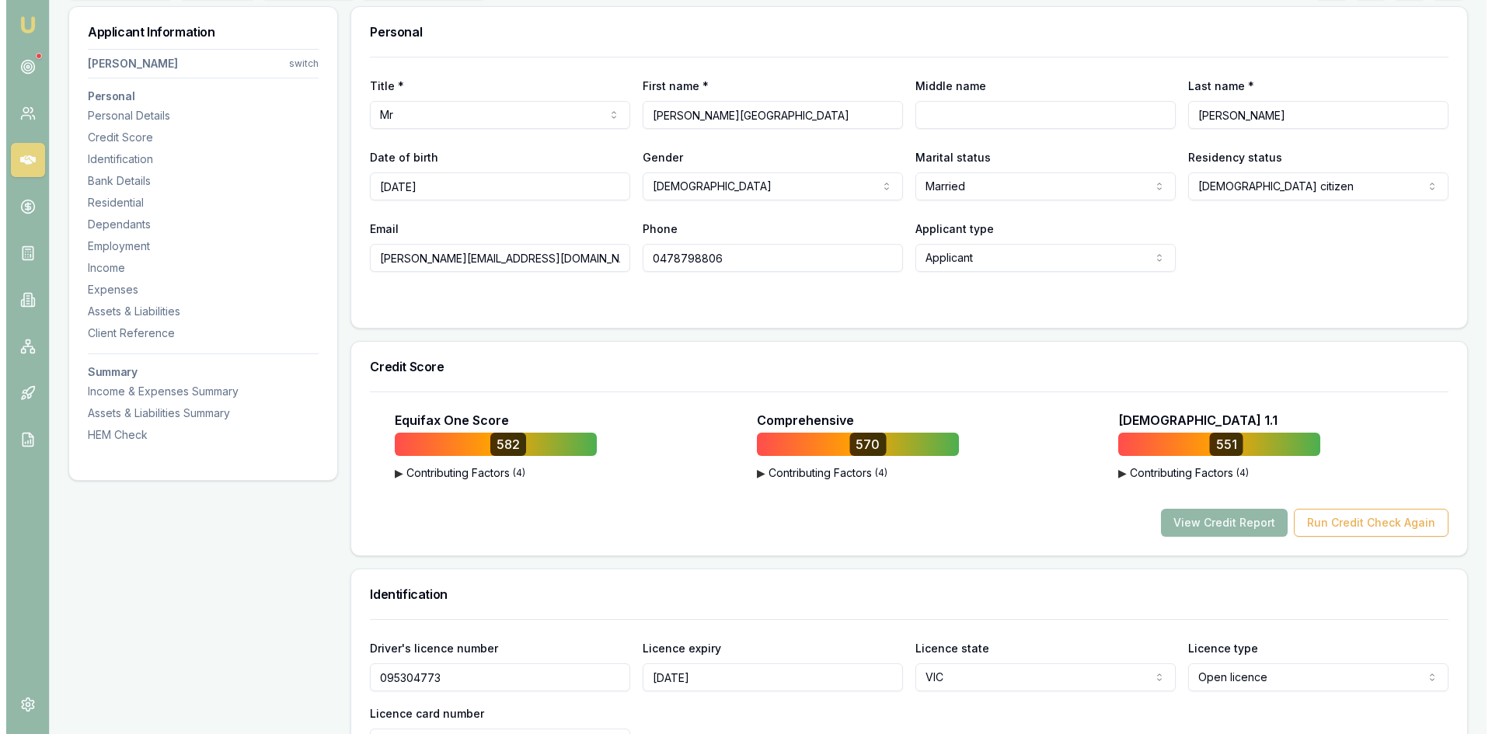
scroll to position [0, 0]
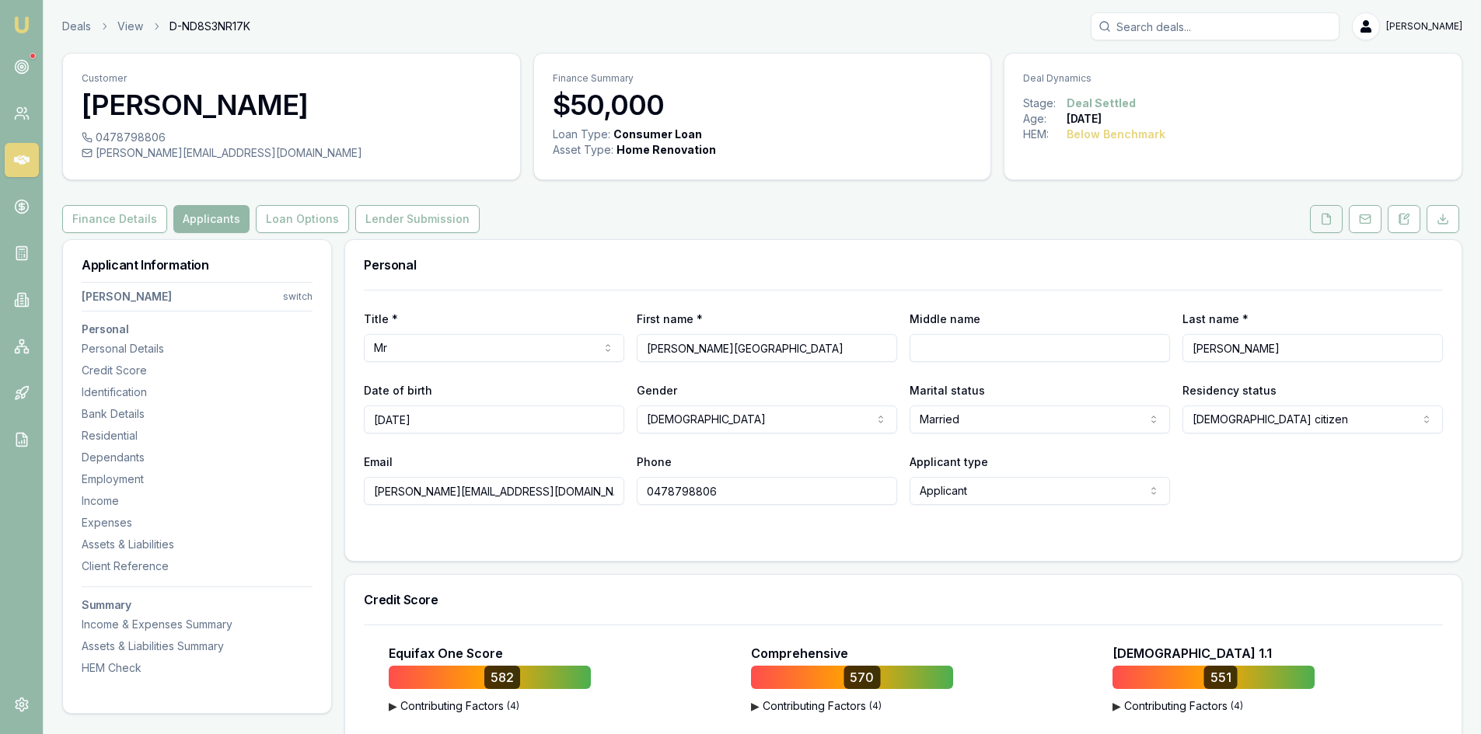
click at [1324, 230] on button at bounding box center [1326, 219] width 33 height 28
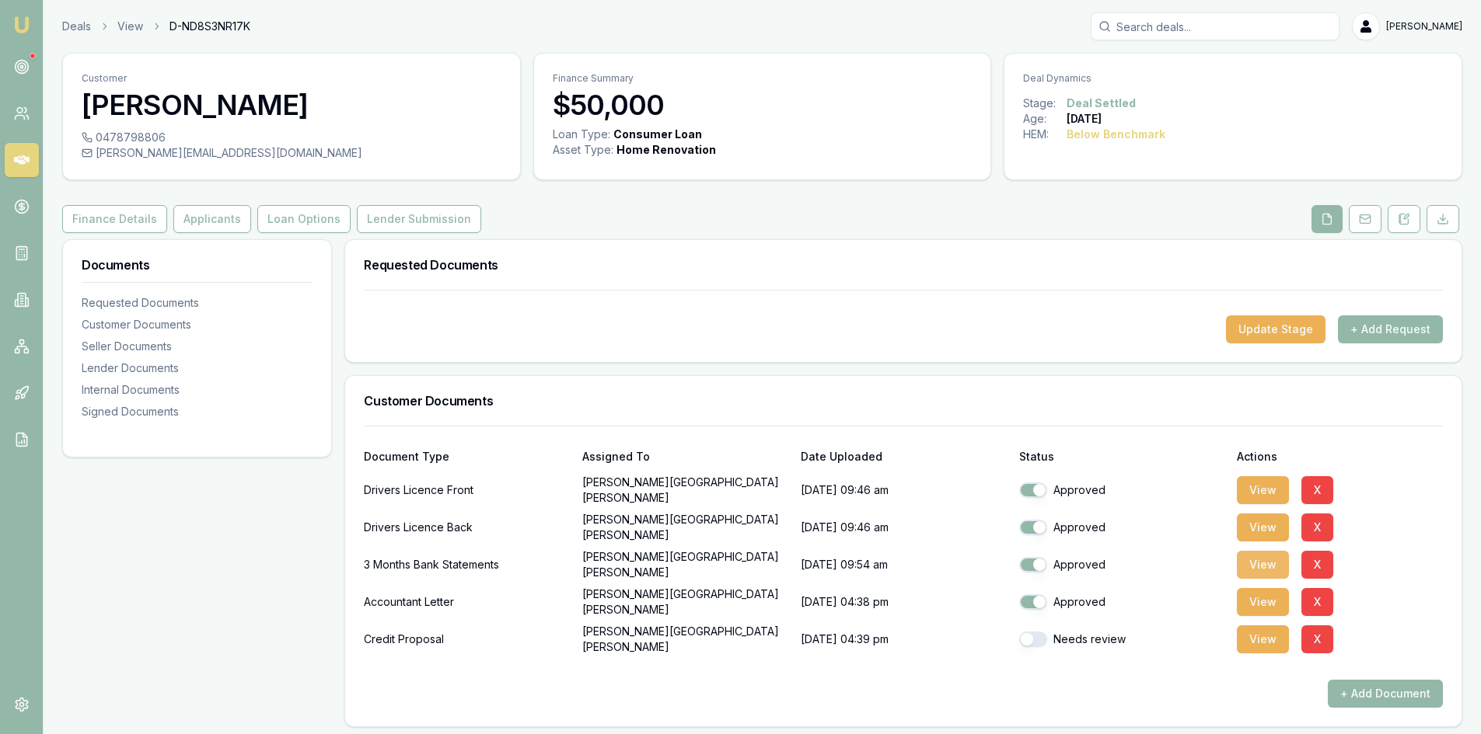
click at [1265, 567] on button "View" at bounding box center [1263, 565] width 52 height 28
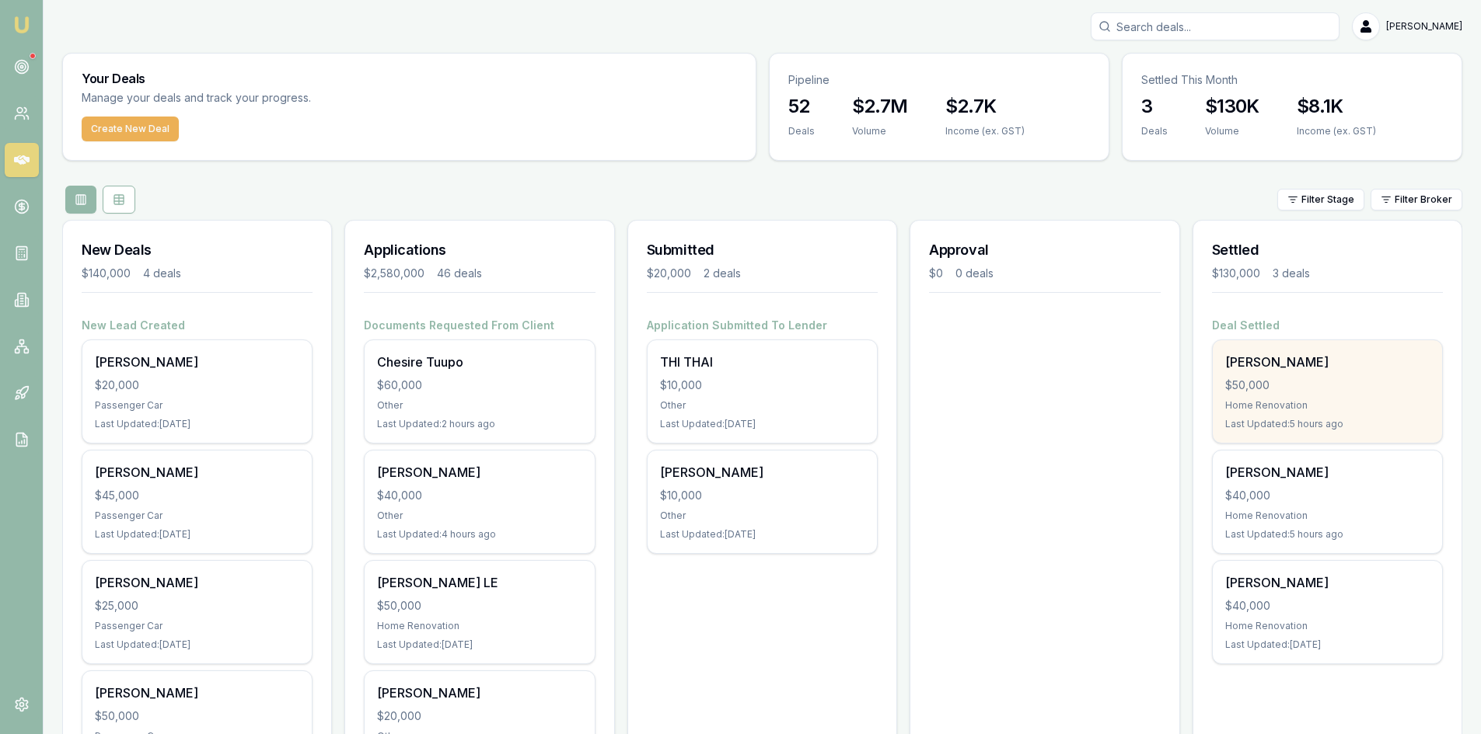
click at [1338, 378] on div "$50,000" at bounding box center [1327, 386] width 204 height 16
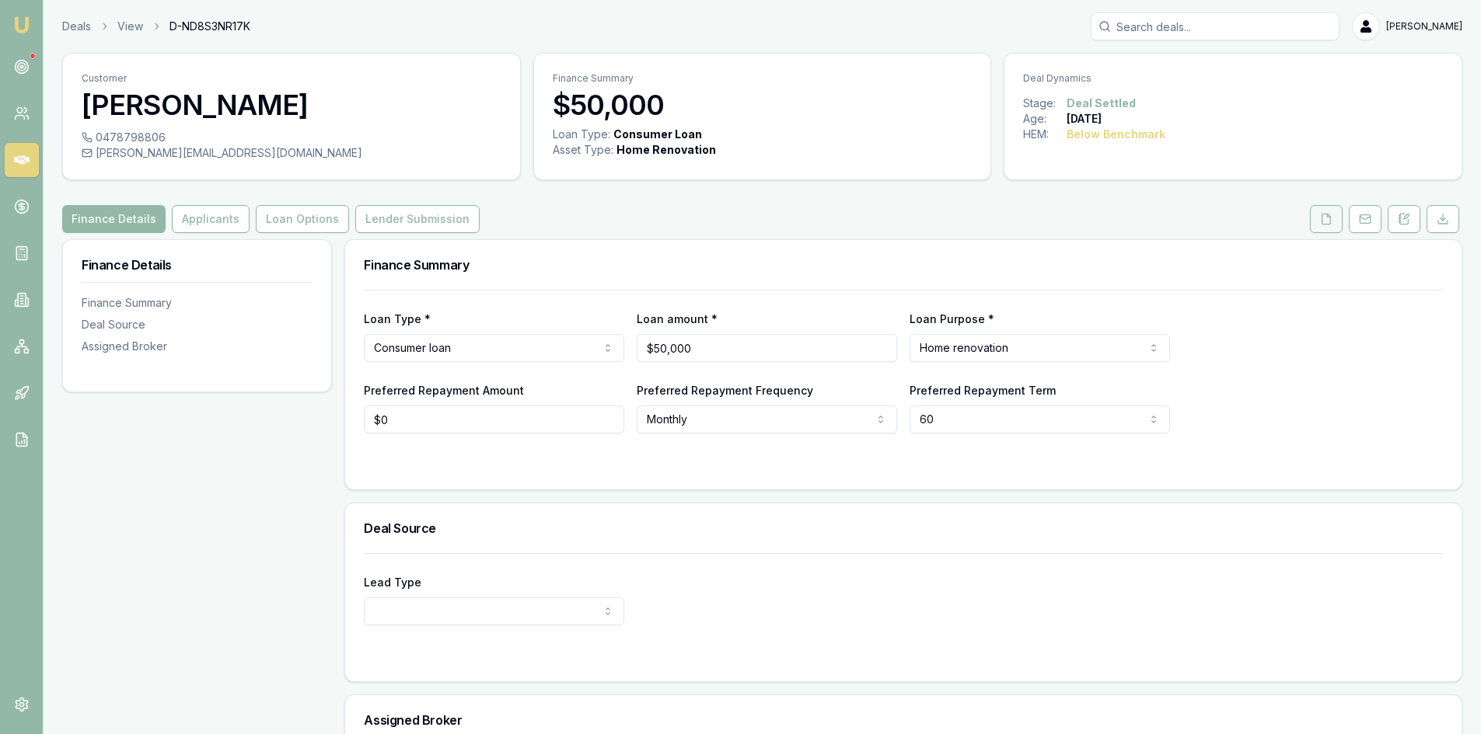
click at [1328, 221] on icon at bounding box center [1326, 219] width 12 height 12
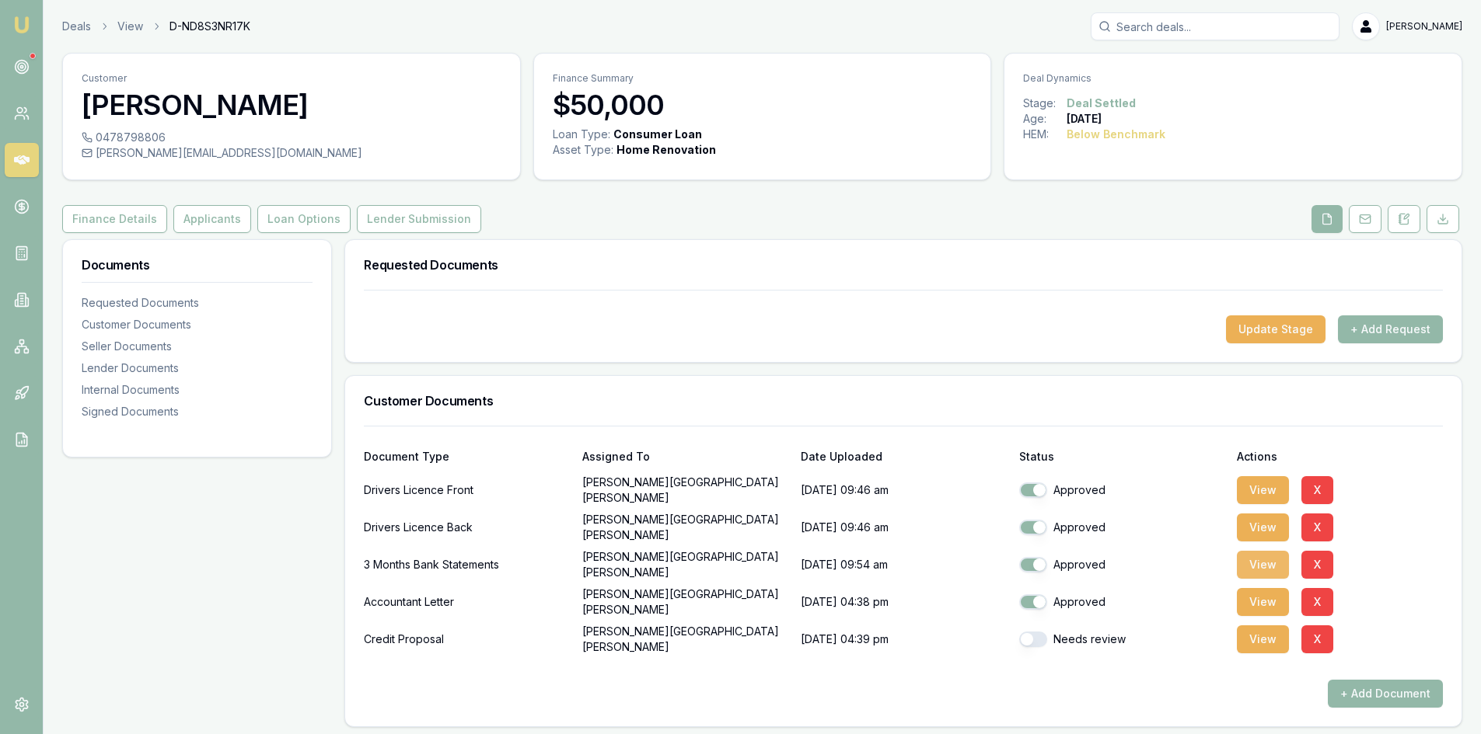
click at [1253, 565] on button "View" at bounding box center [1263, 565] width 52 height 28
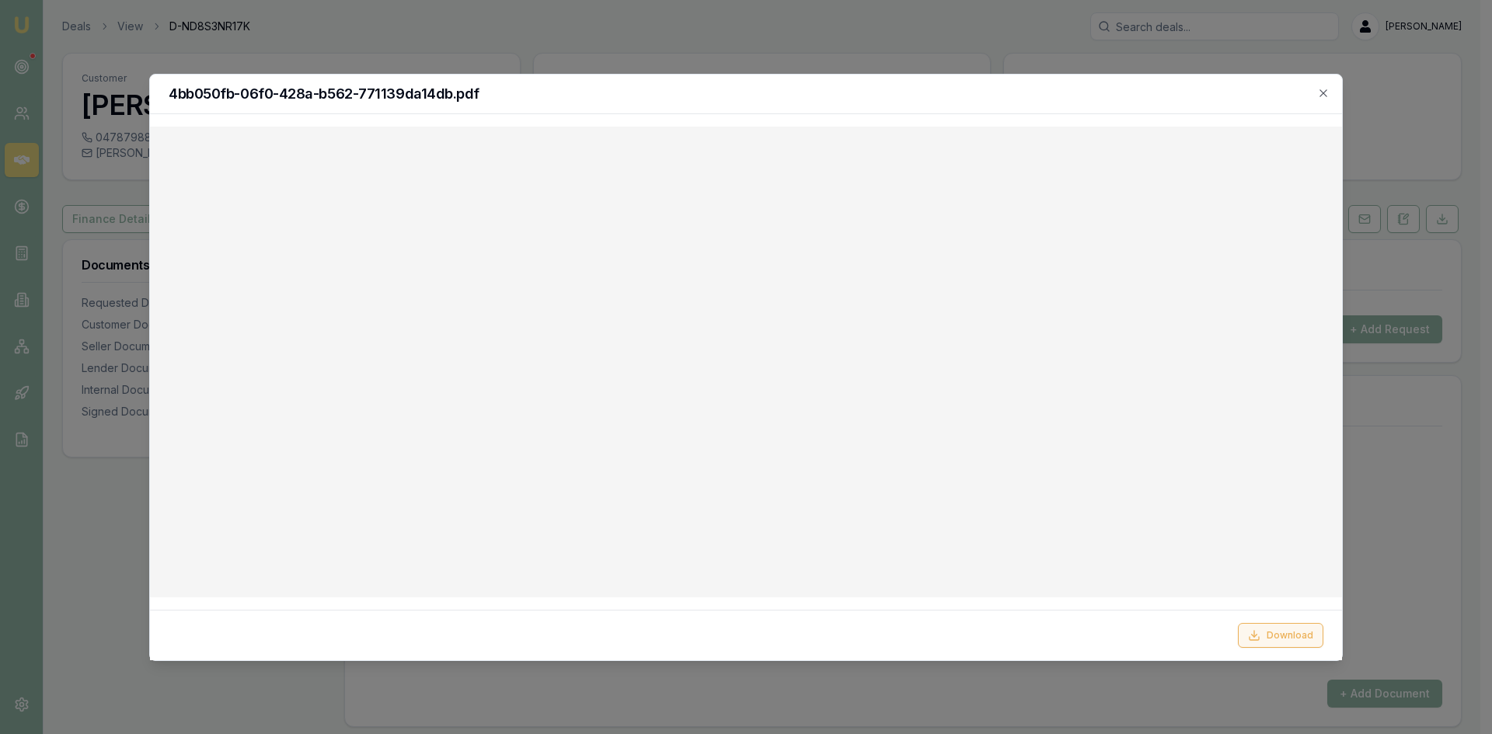
click at [1291, 640] on button "Download" at bounding box center [1280, 635] width 85 height 25
click at [1390, 131] on div at bounding box center [746, 367] width 1492 height 734
